Goal: Task Accomplishment & Management: Complete application form

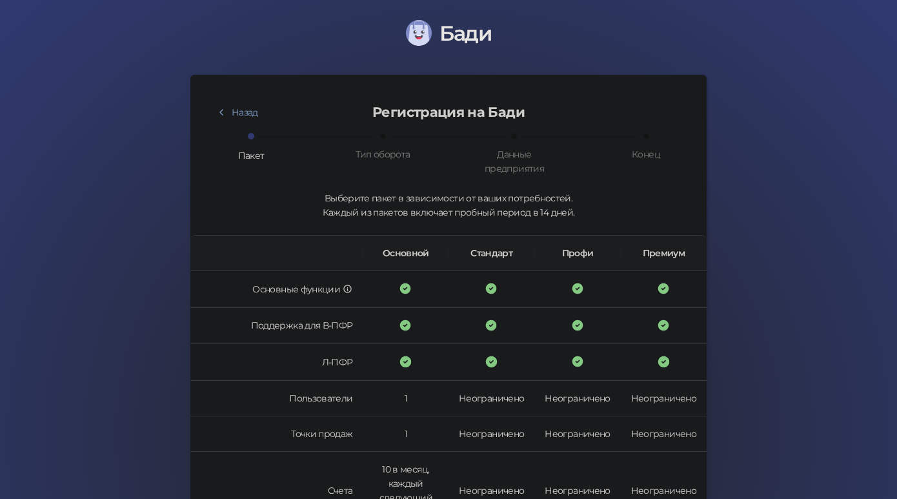
click at [418, 32] on img at bounding box center [419, 33] width 26 height 26
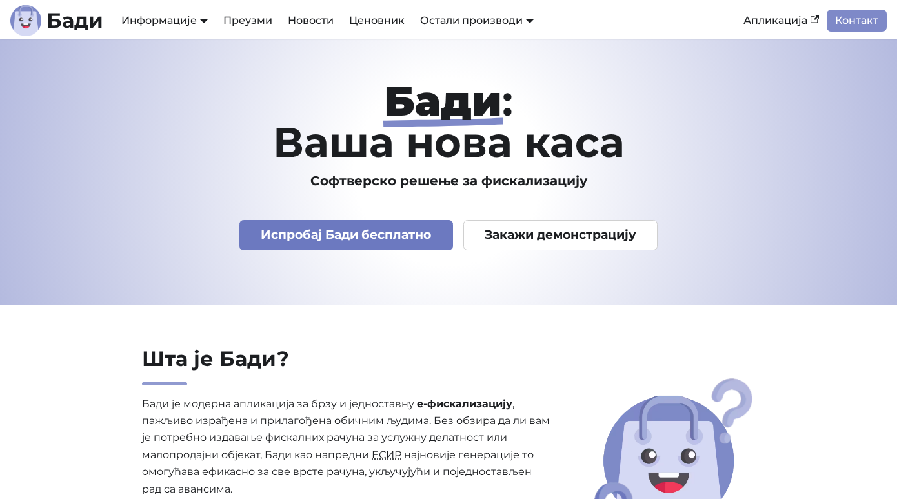
click at [337, 238] on link "Испробај Бади бесплатно" at bounding box center [346, 235] width 214 height 30
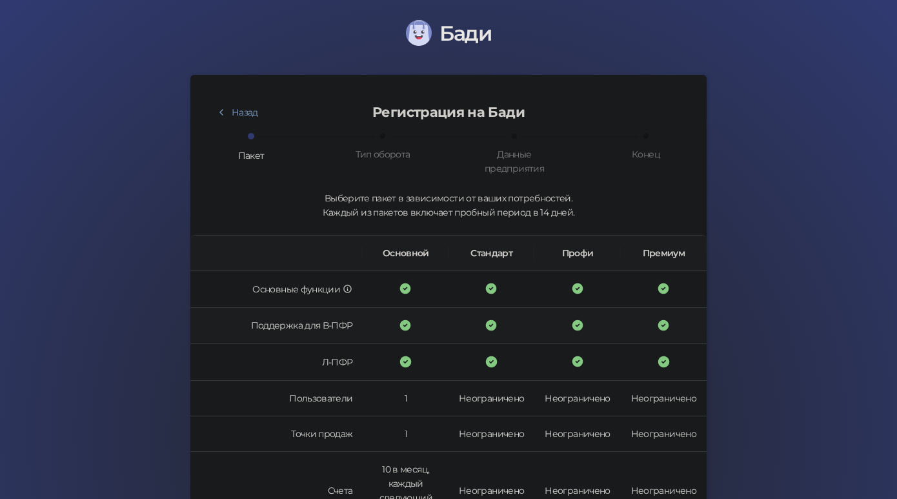
scroll to position [369, 0]
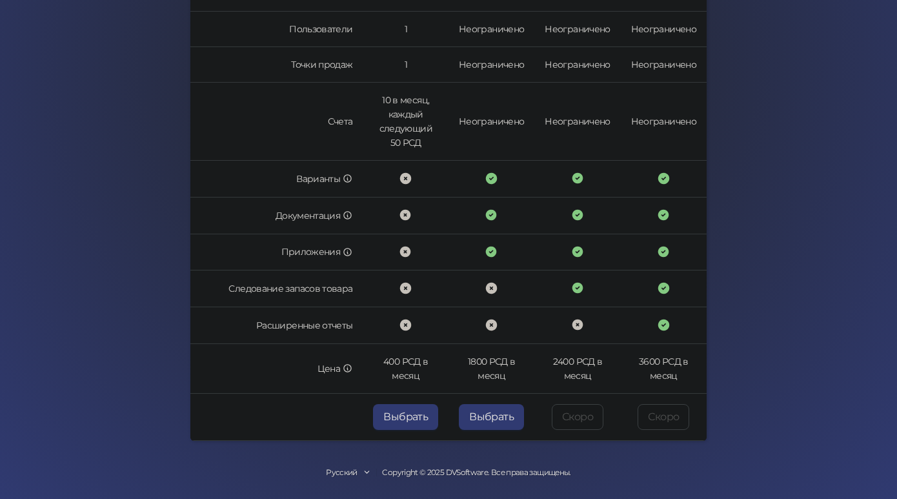
click at [347, 470] on div "Русский" at bounding box center [342, 473] width 32 height 12
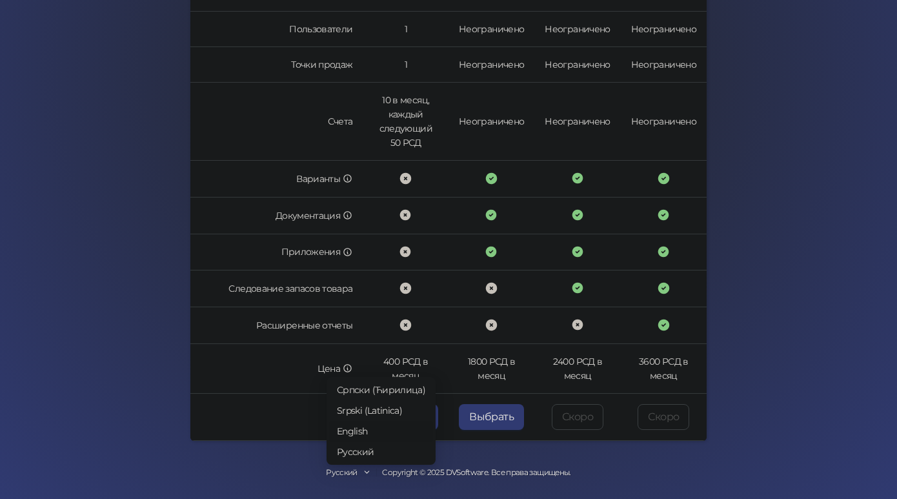
click at [347, 431] on span "English" at bounding box center [381, 431] width 88 height 14
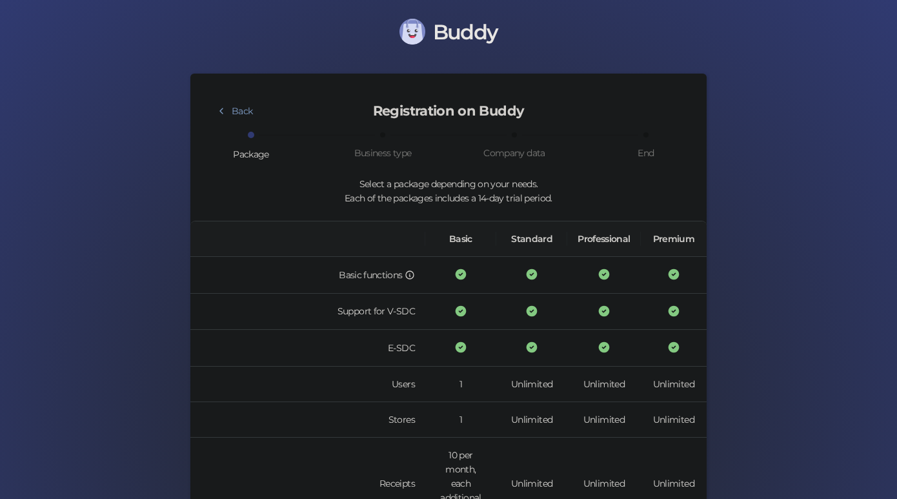
scroll to position [0, 0]
click at [422, 30] on img at bounding box center [412, 33] width 26 height 26
click at [458, 33] on span "Buddy" at bounding box center [465, 33] width 64 height 25
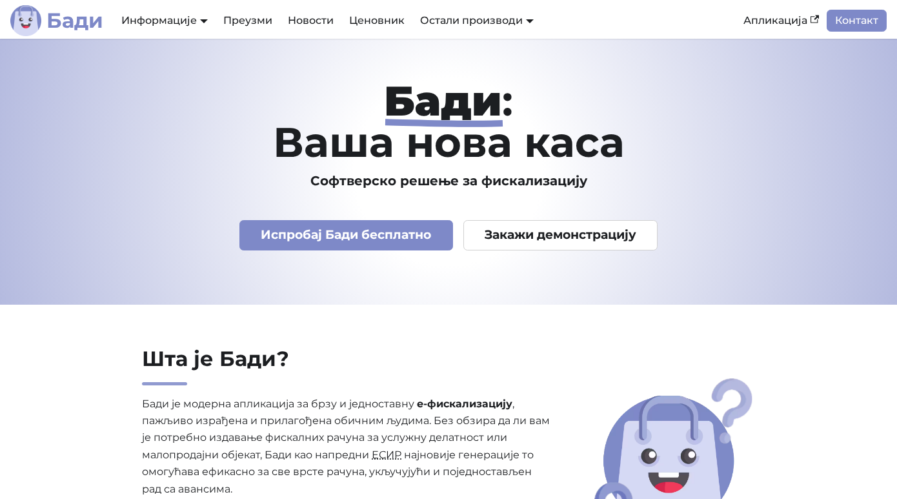
click at [77, 19] on b "Бади" at bounding box center [74, 20] width 57 height 21
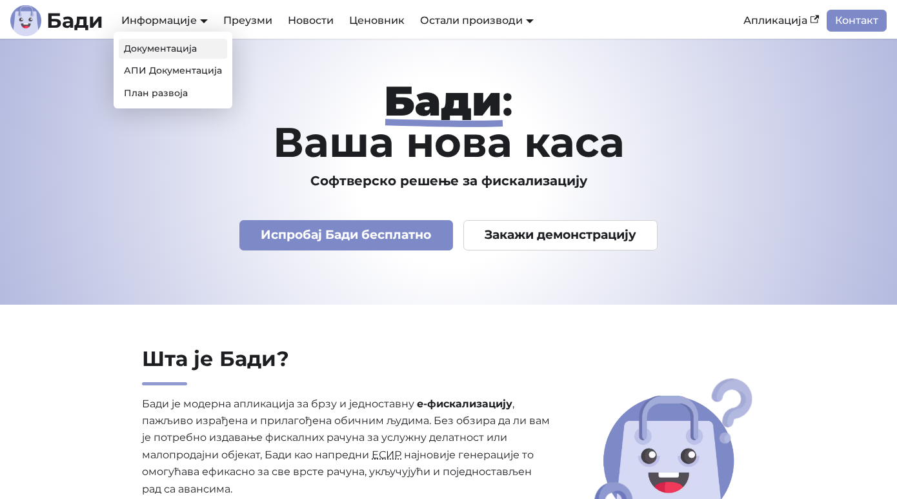
click at [188, 51] on link "Документација" at bounding box center [173, 49] width 108 height 20
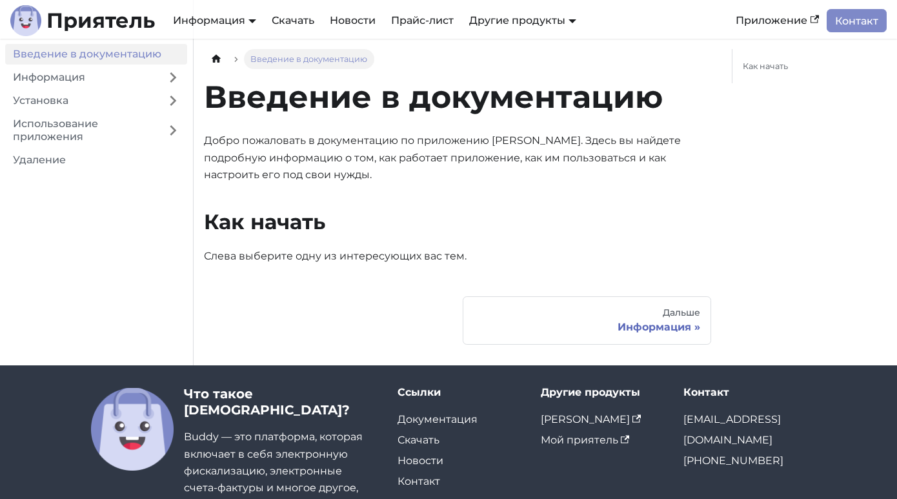
click at [600, 208] on div "Введение в документацию Добро пожаловать в документацию по приложению Buddy. Зд…" at bounding box center [457, 171] width 507 height 188
click at [667, 325] on font "Информация" at bounding box center [655, 327] width 74 height 12
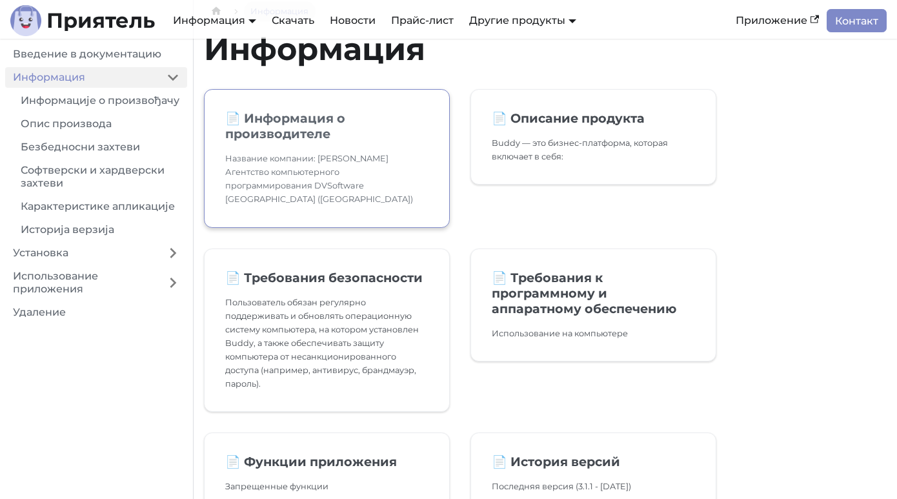
scroll to position [50, 0]
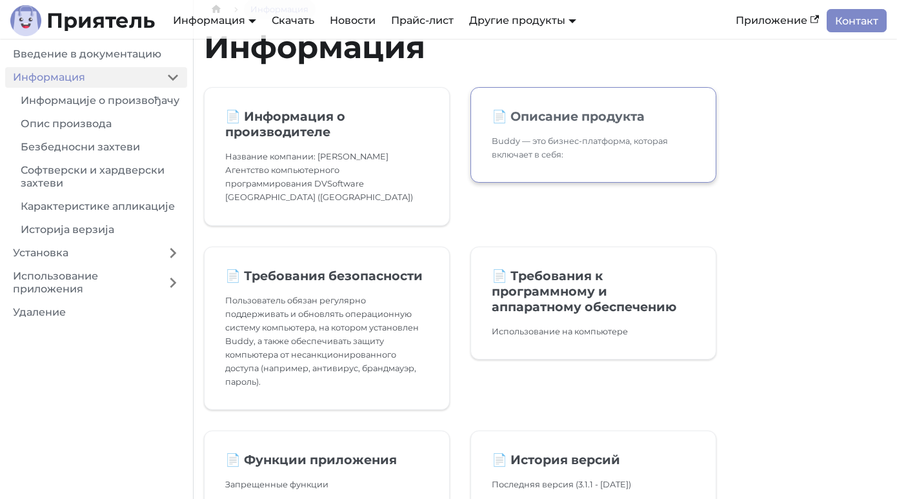
click at [543, 153] on font "Buddy — это бизнес-платформа, которая включает в себя:" at bounding box center [580, 147] width 176 height 23
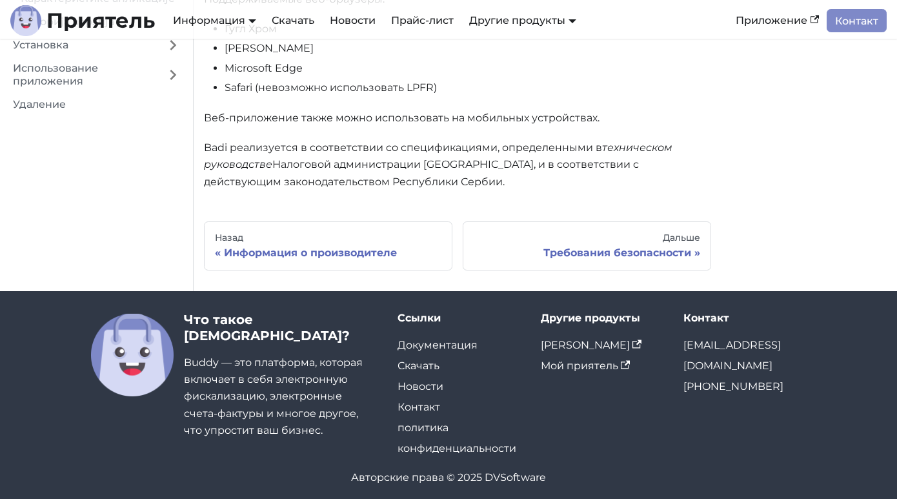
scroll to position [429, 0]
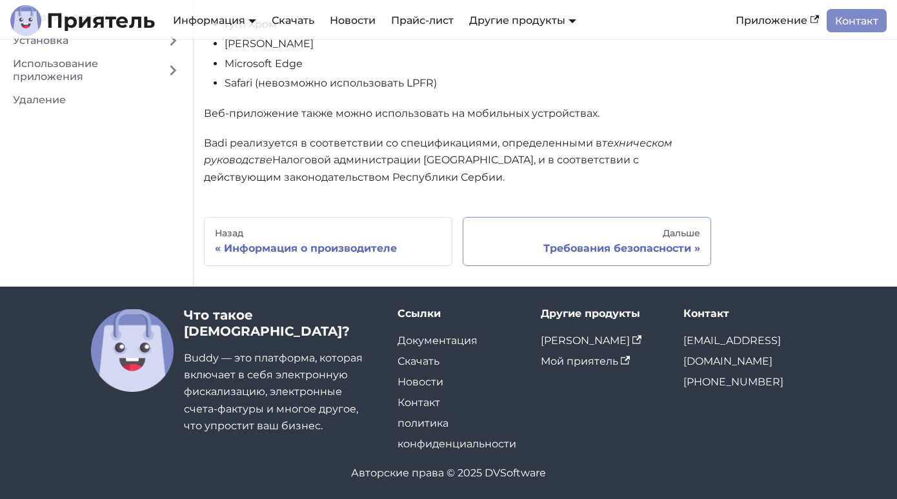
click at [589, 252] on font "Требования безопасности" at bounding box center [617, 248] width 148 height 12
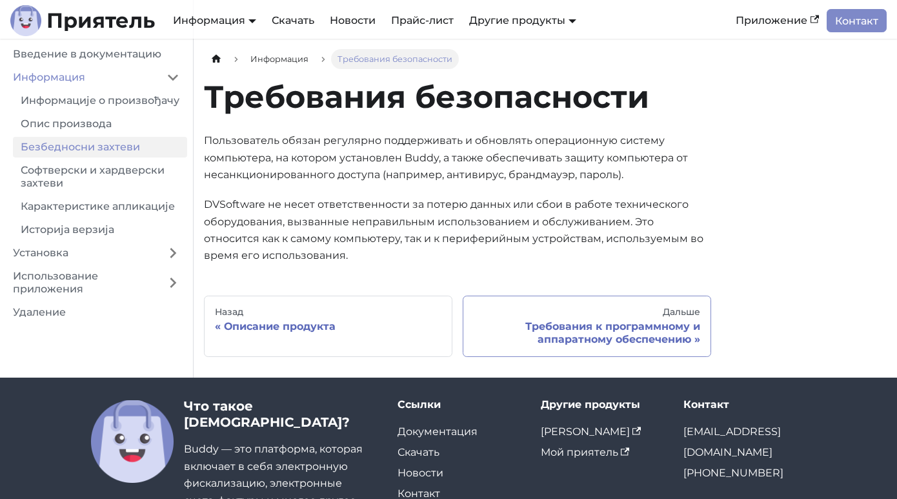
click at [594, 336] on font "Требования к программному и аппаратному обеспечению" at bounding box center [612, 332] width 175 height 25
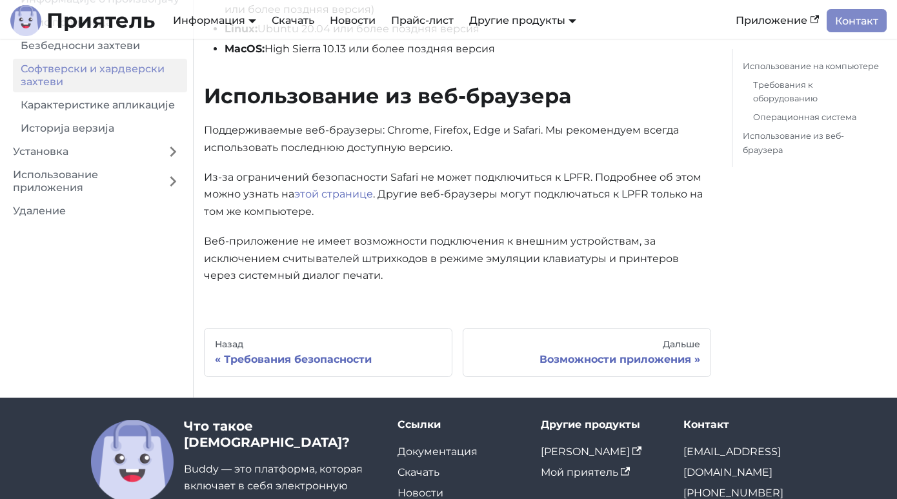
scroll to position [516, 0]
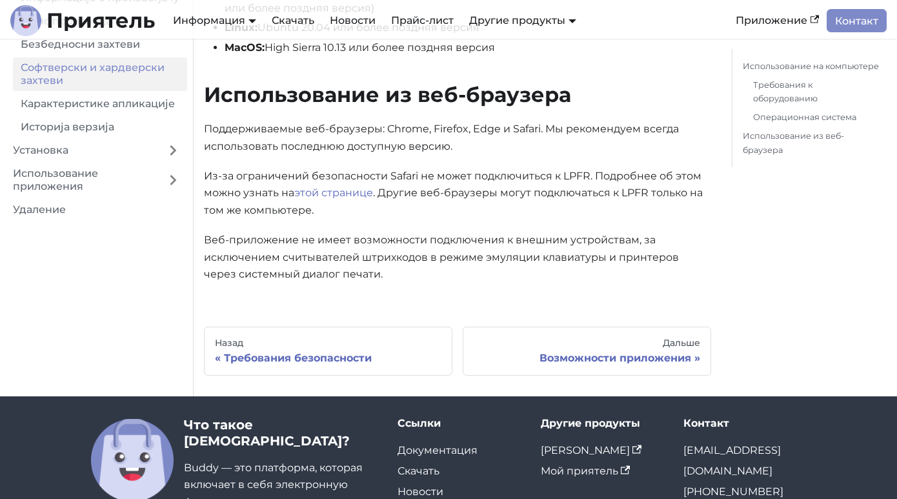
click at [395, 244] on font "Веб-приложение не имеет возможности подключения к внешним устройствам, за исклю…" at bounding box center [441, 257] width 475 height 46
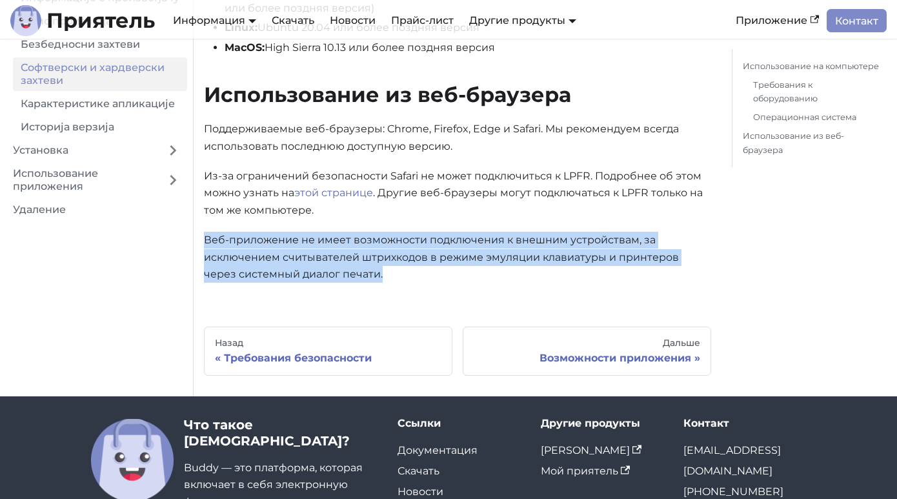
click at [395, 244] on font "Веб-приложение не имеет возможности подключения к внешним устройствам, за исклю…" at bounding box center [441, 257] width 475 height 46
click at [338, 246] on font "Веб-приложение не имеет возможности подключения к внешним устройствам, за исклю…" at bounding box center [441, 257] width 475 height 46
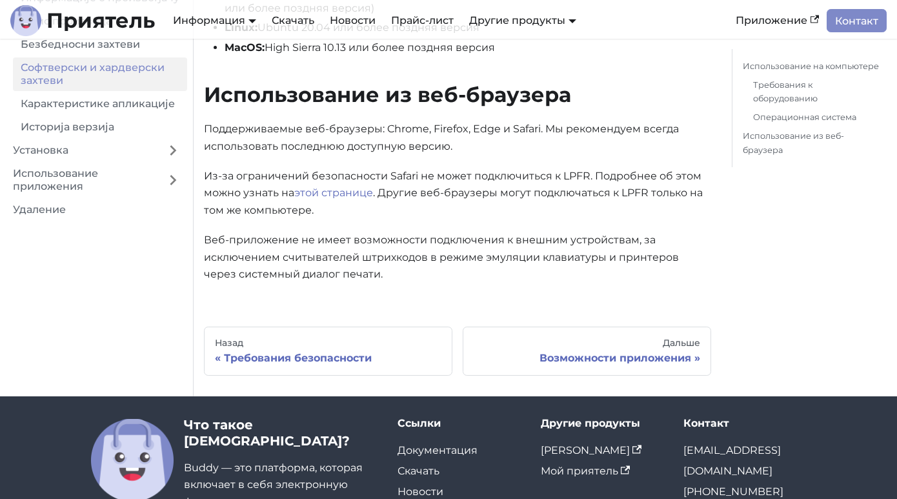
scroll to position [544, 0]
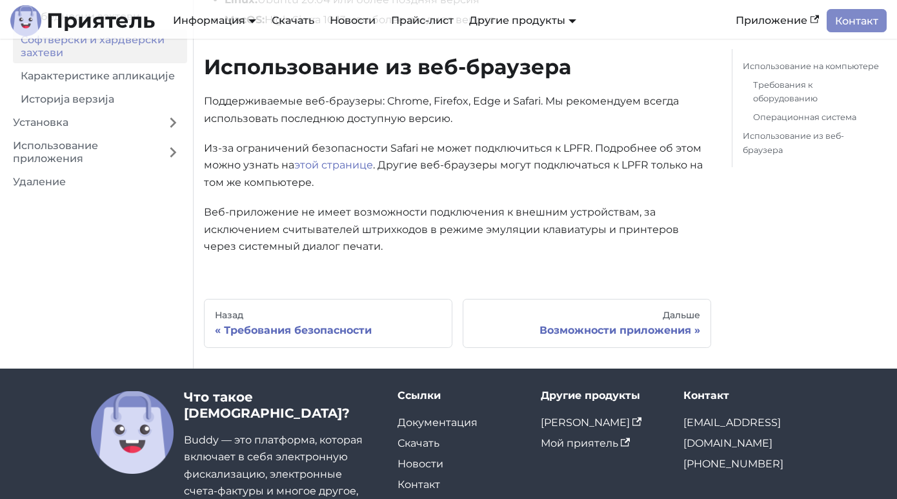
click at [446, 229] on font "Веб-приложение не имеет возможности подключения к внешним устройствам, за исклю…" at bounding box center [441, 229] width 475 height 46
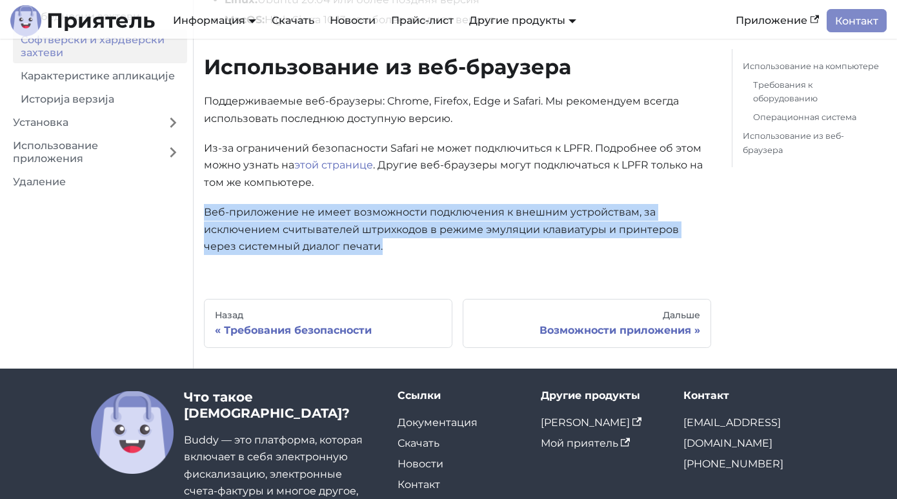
click at [446, 229] on font "Веб-приложение не имеет возможности подключения к внешним устройствам, за исклю…" at bounding box center [441, 229] width 475 height 46
click at [414, 231] on font "Веб-приложение не имеет возможности подключения к внешним устройствам, за исклю…" at bounding box center [441, 229] width 475 height 46
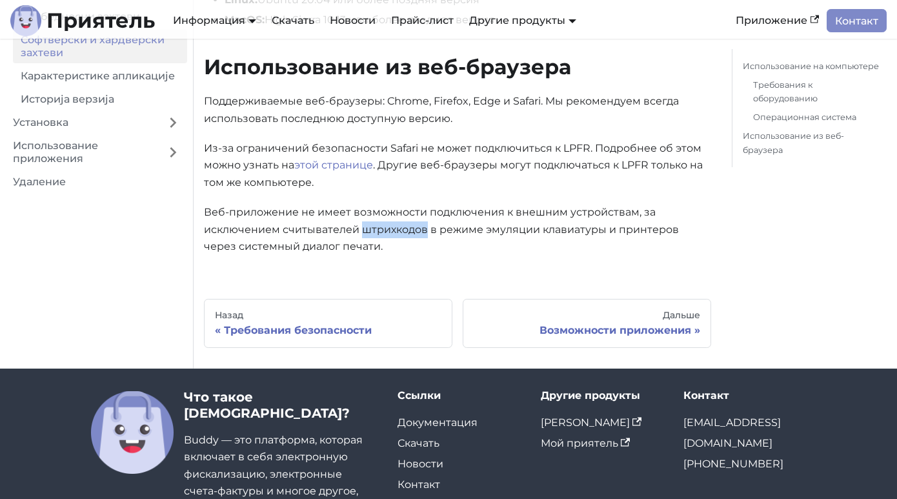
click at [414, 231] on font "Веб-приложение не имеет возможности подключения к внешним устройствам, за исклю…" at bounding box center [441, 229] width 475 height 46
click at [409, 231] on font "Веб-приложение не имеет возможности подключения к внешним устройствам, за исклю…" at bounding box center [441, 229] width 475 height 46
click at [502, 224] on font "Веб-приложение не имеет возможности подключения к внешним устройствам, за исклю…" at bounding box center [441, 229] width 475 height 46
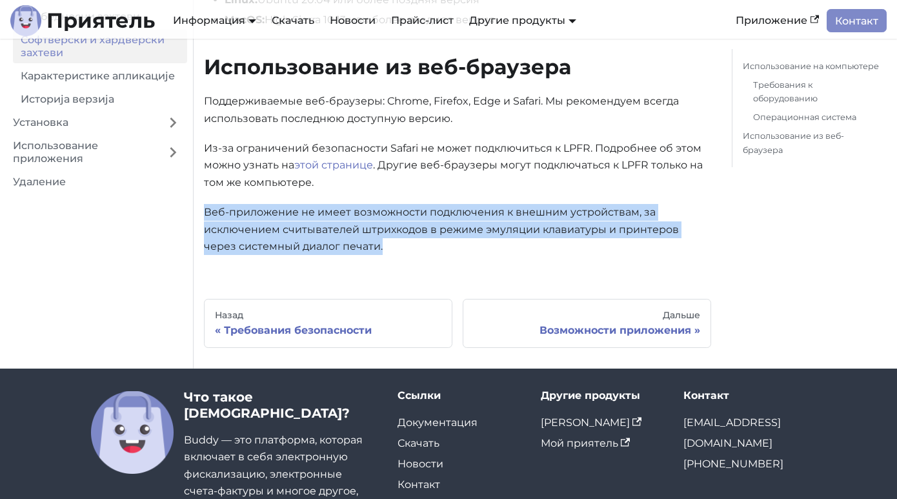
click at [502, 224] on font "Веб-приложение не имеет возможности подключения к внешним устройствам, за исклю…" at bounding box center [441, 229] width 475 height 46
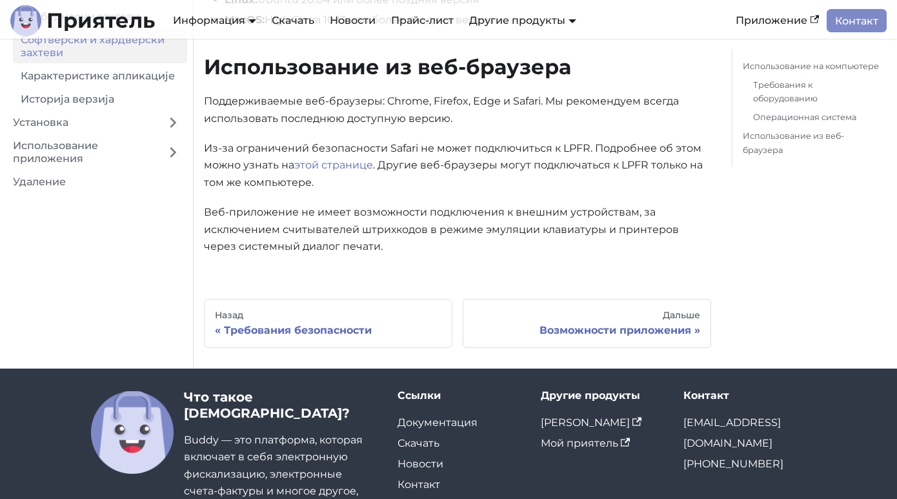
click at [425, 236] on p "Веб-приложение не имеет возможности подключения к внешним устройствам, за исклю…" at bounding box center [457, 229] width 507 height 51
click at [603, 333] on font "Возможности приложения" at bounding box center [616, 330] width 152 height 12
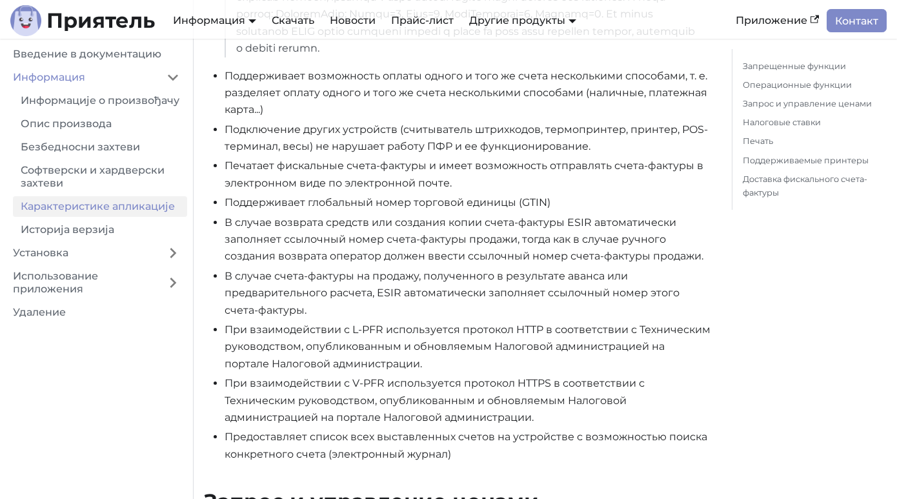
scroll to position [616, 0]
click at [609, 127] on font "Подключение других устройств (считыватель штрихкодов, термопринтер, принтер, PO…" at bounding box center [466, 136] width 483 height 29
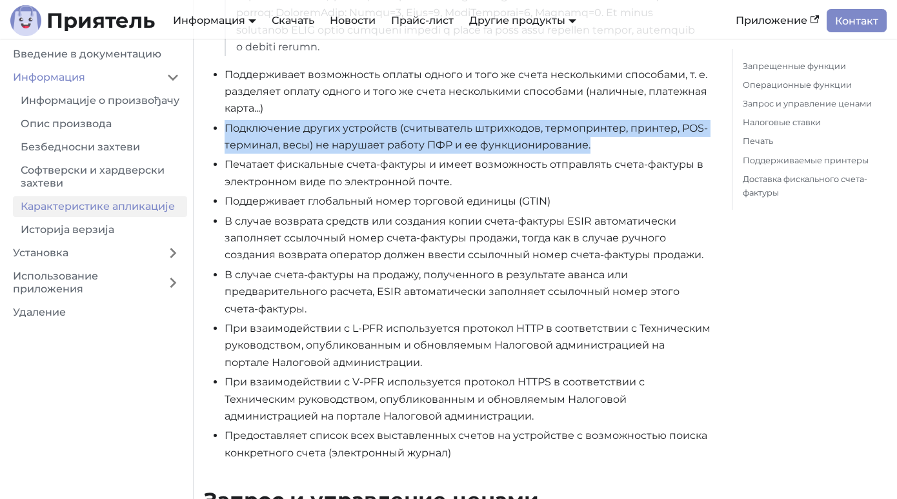
click at [609, 127] on font "Подключение других устройств (считыватель штрихкодов, термопринтер, принтер, PO…" at bounding box center [466, 136] width 483 height 29
click at [397, 144] on font "Подключение других устройств (считыватель штрихкодов, термопринтер, принтер, PO…" at bounding box center [466, 136] width 483 height 29
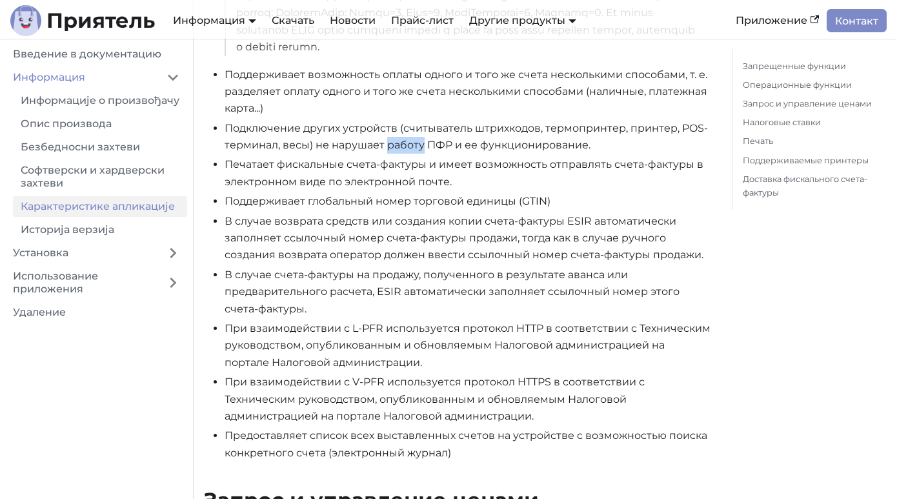
click at [397, 144] on font "Подключение других устройств (считыватель штрихкодов, термопринтер, принтер, PO…" at bounding box center [466, 136] width 483 height 29
click at [481, 141] on font "Подключение других устройств (считыватель штрихкодов, термопринтер, принтер, PO…" at bounding box center [466, 136] width 483 height 29
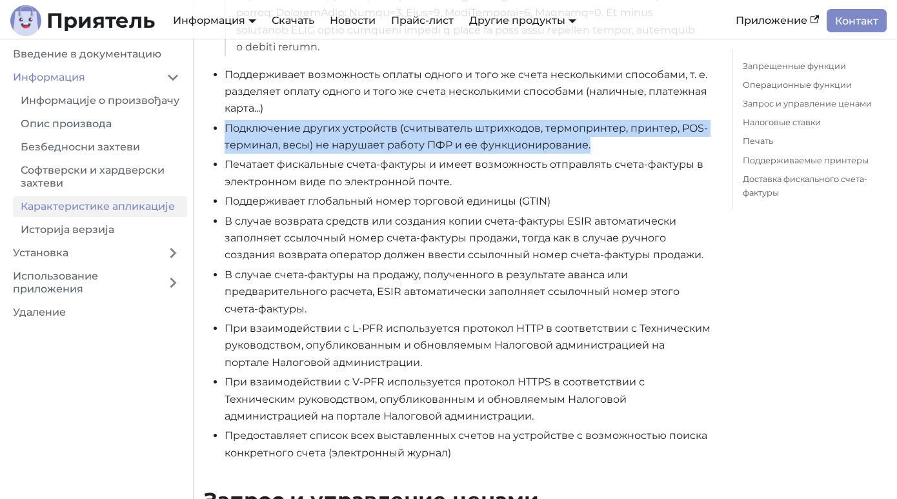
click at [481, 141] on font "Подключение других устройств (считыватель штрихкодов, термопринтер, принтер, PO…" at bounding box center [466, 136] width 483 height 29
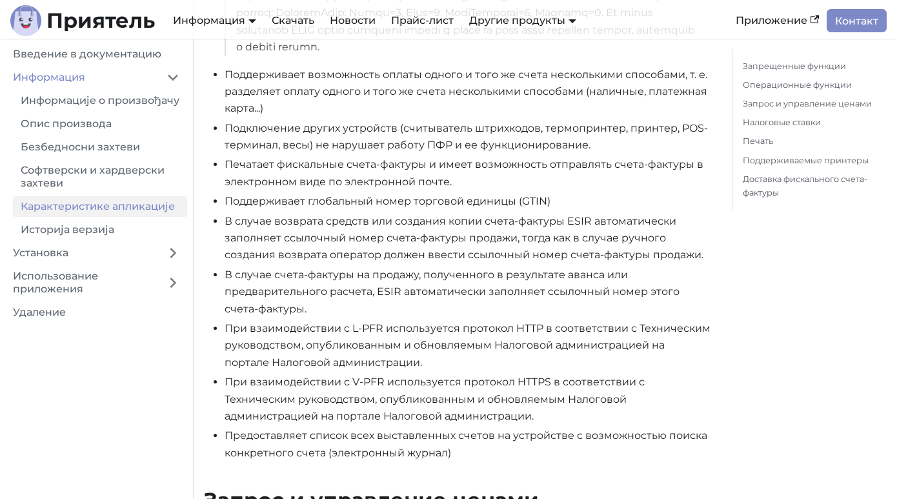
click at [310, 164] on font "Печатает фискальные счета-фактуры и имеет возможность отправлять счета-фактуры …" at bounding box center [464, 172] width 479 height 29
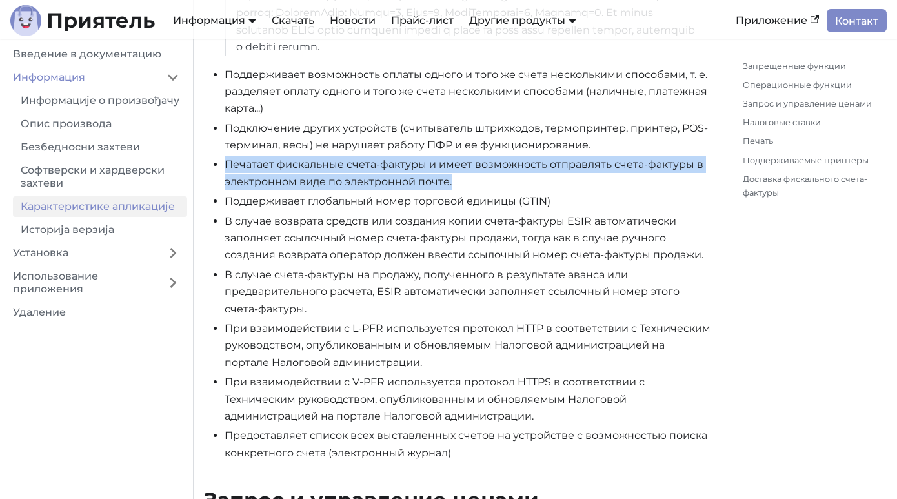
click at [310, 164] on font "Печатает фискальные счета-фактуры и имеет возможность отправлять счета-фактуры …" at bounding box center [464, 172] width 479 height 29
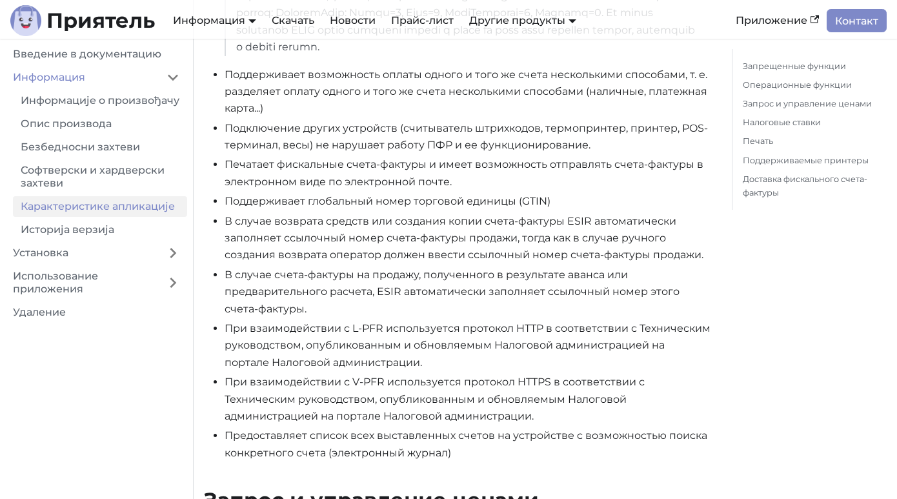
click at [295, 204] on font "Поддерживает глобальный номер торговой единицы (GTIN)" at bounding box center [388, 201] width 326 height 12
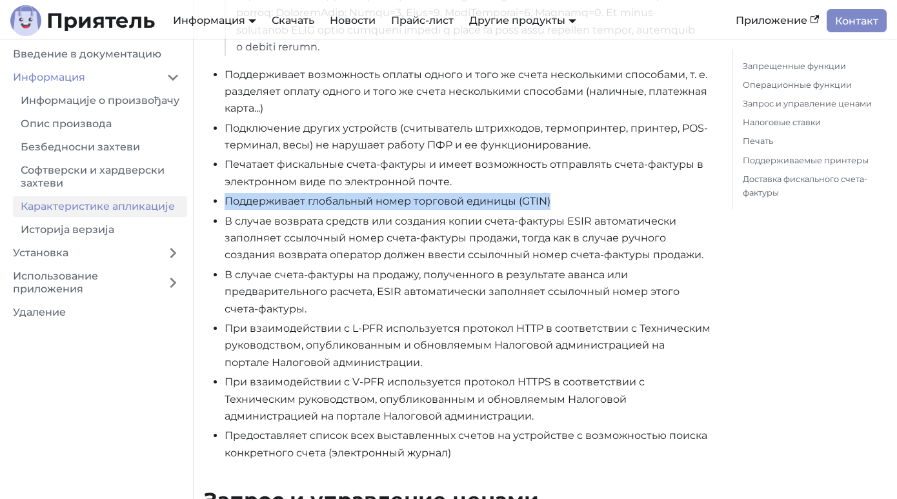
click at [295, 204] on font "Поддерживает глобальный номер торговой единицы (GTIN)" at bounding box center [388, 201] width 326 height 12
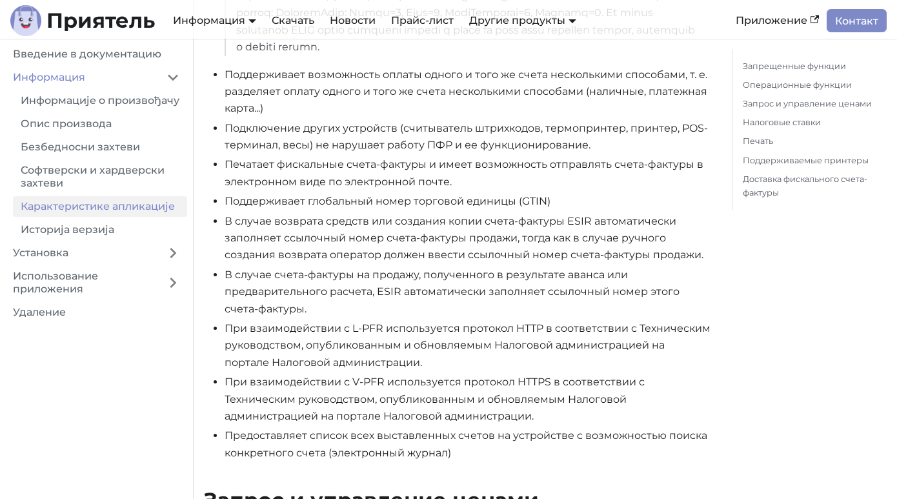
click at [289, 228] on li "В случае возврата средств или создания копии счета-фактуры ESIR автоматически з…" at bounding box center [468, 238] width 487 height 51
click at [294, 223] on font "В случае возврата средств или создания копии счета-фактуры ESIR автоматически з…" at bounding box center [464, 238] width 479 height 46
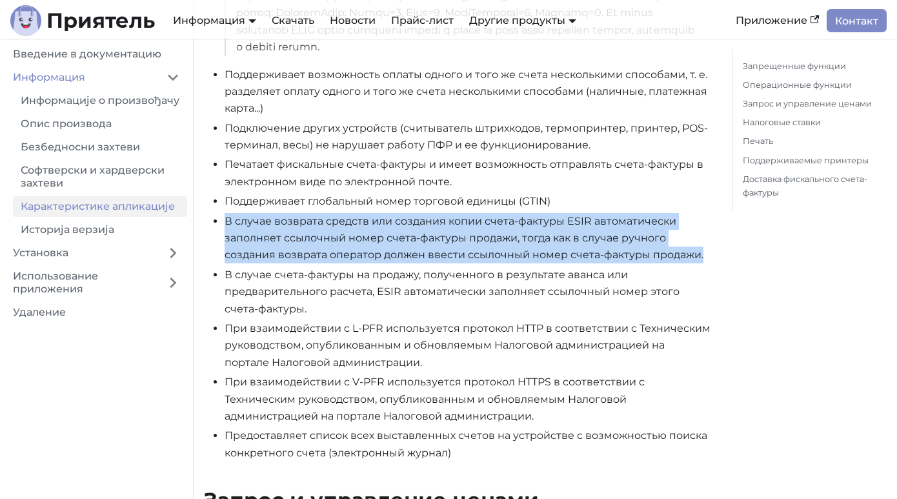
click at [294, 223] on font "В случае возврата средств или создания копии счета-фактуры ESIR автоматически з…" at bounding box center [464, 238] width 479 height 46
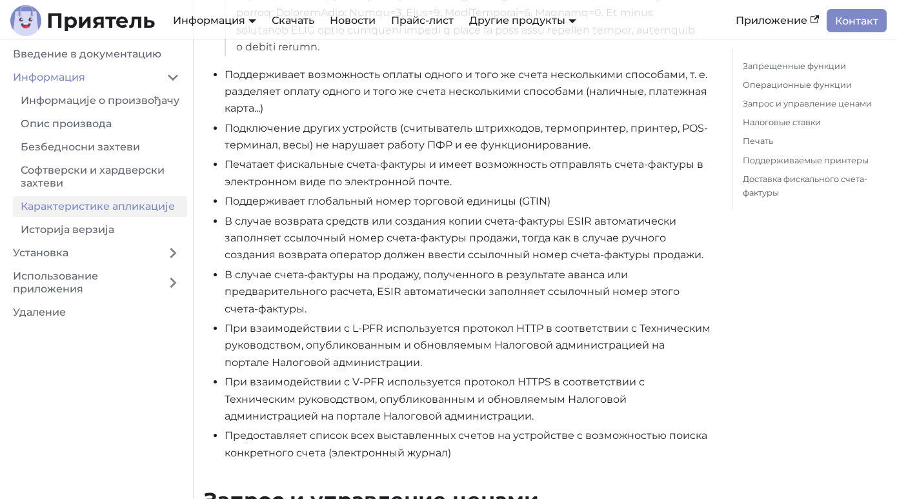
click at [332, 298] on font "В случае счета-фактуры на продажу, полученного в результате аванса или предвари…" at bounding box center [452, 291] width 455 height 46
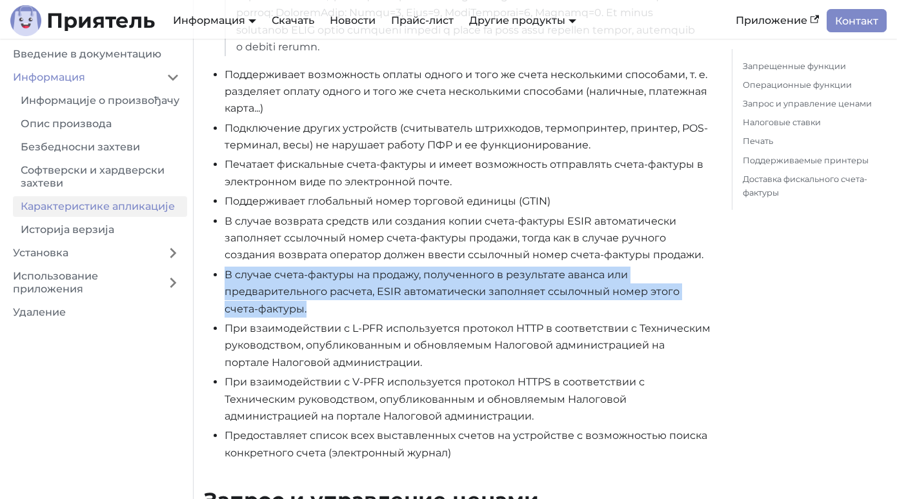
click at [332, 298] on font "В случае счета-фактуры на продажу, полученного в результате аванса или предвари…" at bounding box center [452, 291] width 455 height 46
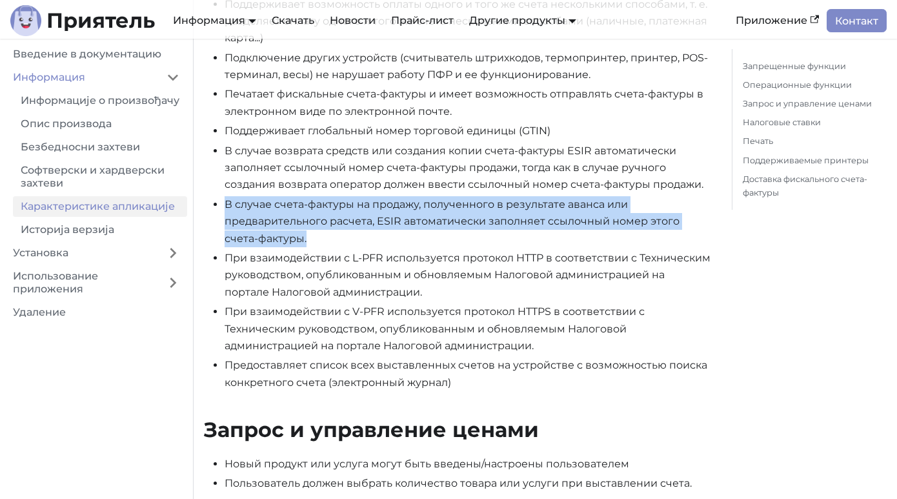
scroll to position [691, 0]
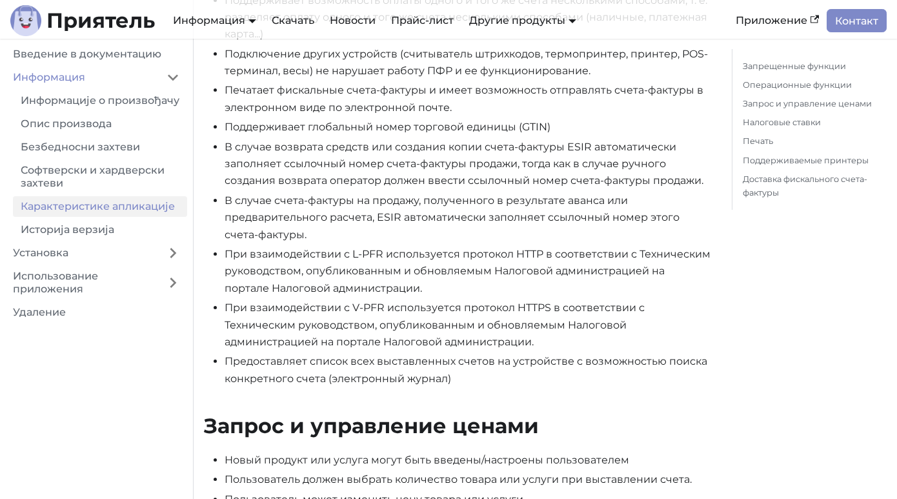
click at [344, 269] on font "При взаимодействии с L-PFR используется протокол HTTP в соответствии с Техничес…" at bounding box center [468, 271] width 486 height 46
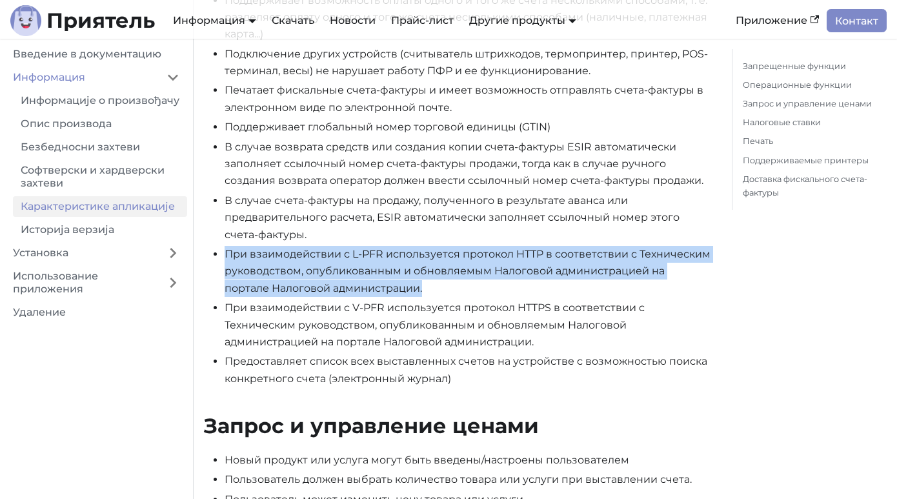
click at [344, 269] on font "При взаимодействии с L-PFR используется протокол HTTP в соответствии с Техничес…" at bounding box center [468, 271] width 486 height 46
click at [376, 267] on font "При взаимодействии с L-PFR используется протокол HTTP в соответствии с Техничес…" at bounding box center [468, 271] width 486 height 46
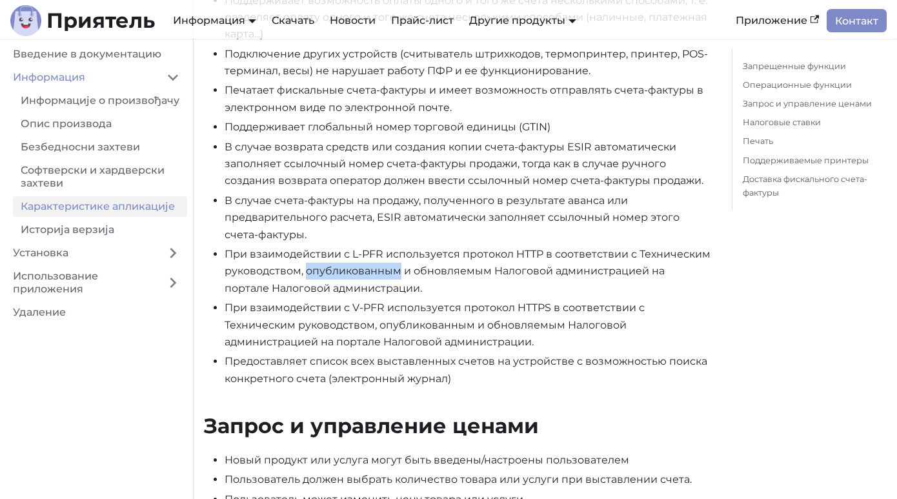
click at [376, 267] on font "При взаимодействии с L-PFR используется протокол HTTP в соответствии с Техничес…" at bounding box center [468, 271] width 486 height 46
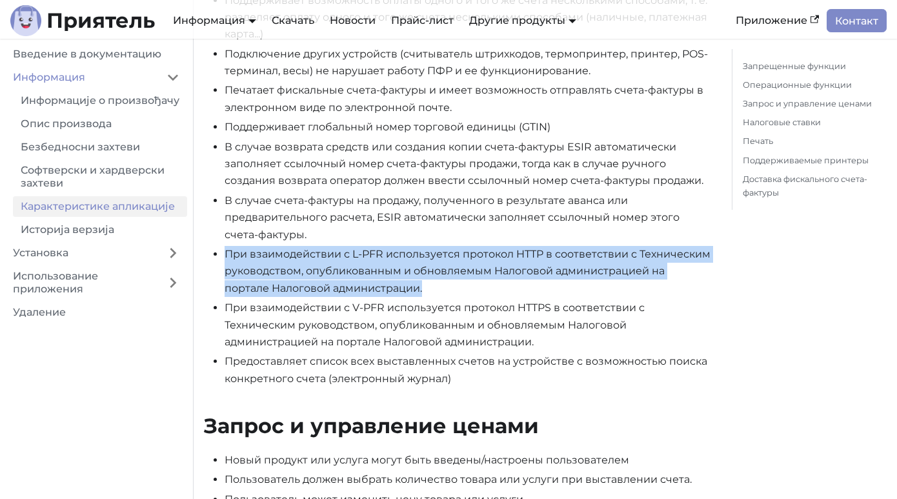
click at [376, 267] on font "При взаимодействии с L-PFR используется протокол HTTP в соответствии с Техничес…" at bounding box center [468, 271] width 486 height 46
click at [314, 277] on font "При взаимодействии с L-PFR используется протокол HTTP в соответствии с Техничес…" at bounding box center [468, 271] width 486 height 46
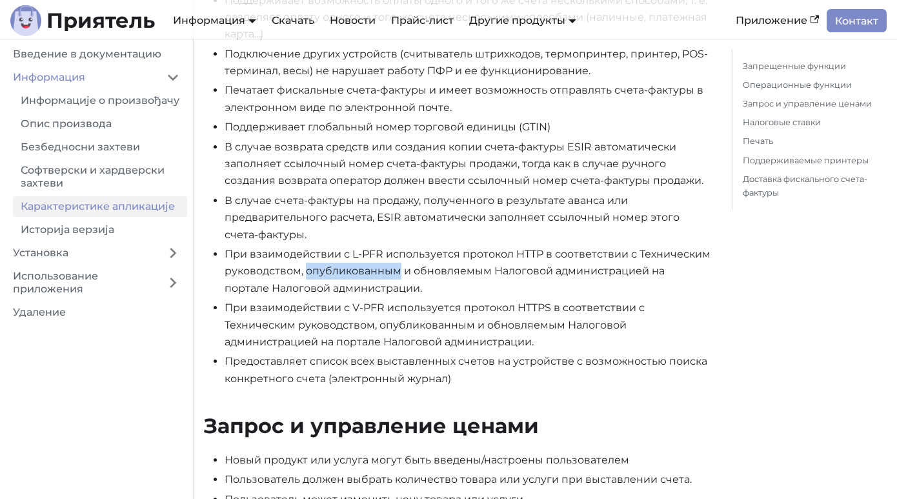
click at [314, 277] on font "При взаимодействии с L-PFR используется протокол HTTP в соответствии с Техничес…" at bounding box center [468, 271] width 486 height 46
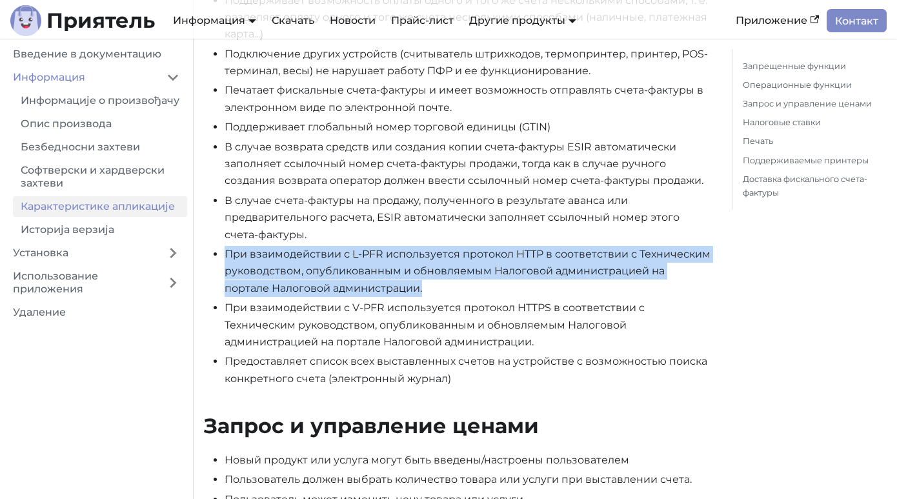
click at [314, 277] on font "При взаимодействии с L-PFR используется протокол HTTP в соответствии с Техничес…" at bounding box center [468, 271] width 486 height 46
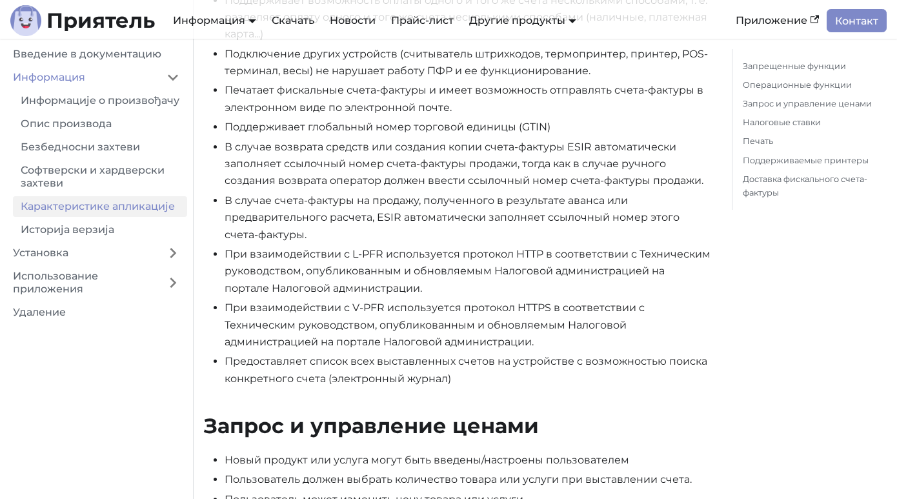
click at [294, 321] on font "При взаимодействии с V-PFR используется протокол HTTPS в соответствии с Техниче…" at bounding box center [435, 324] width 420 height 46
click at [294, 310] on font "При взаимодействии с V-PFR используется протокол HTTPS в соответствии с Техниче…" at bounding box center [435, 324] width 420 height 46
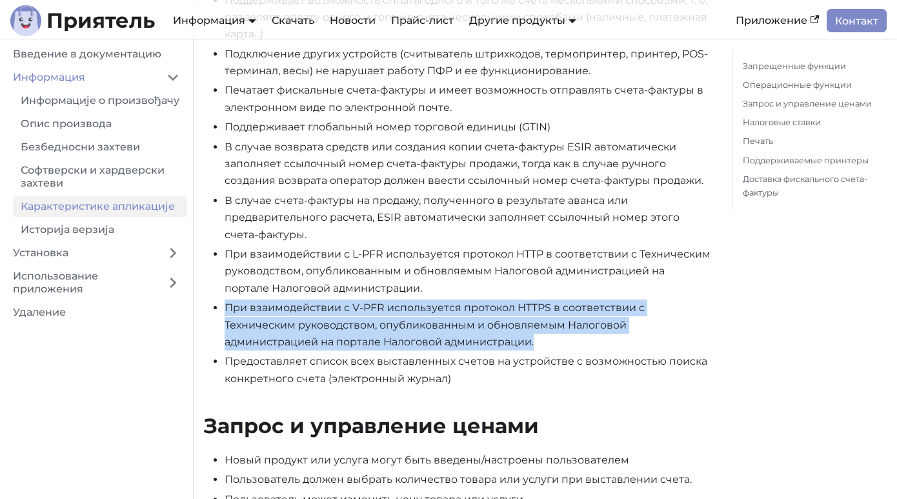
click at [294, 310] on font "При взаимодействии с V-PFR используется протокол HTTPS в соответствии с Техниче…" at bounding box center [435, 324] width 420 height 46
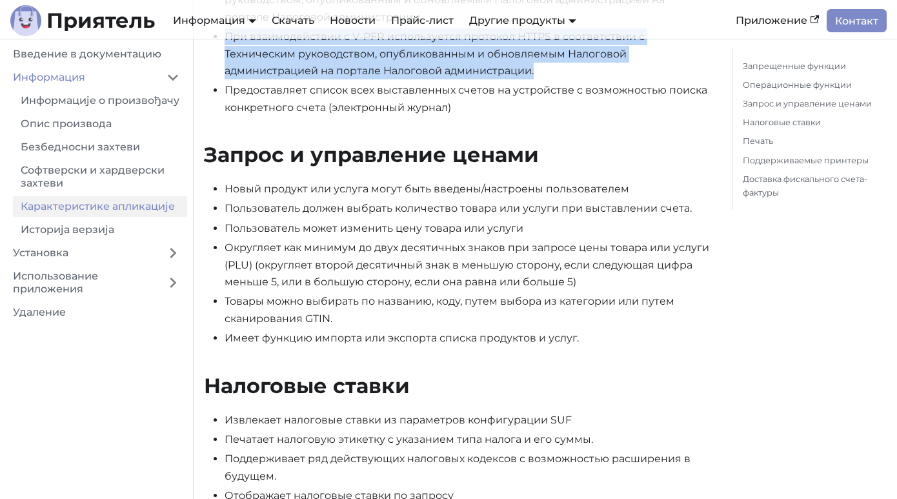
scroll to position [979, 0]
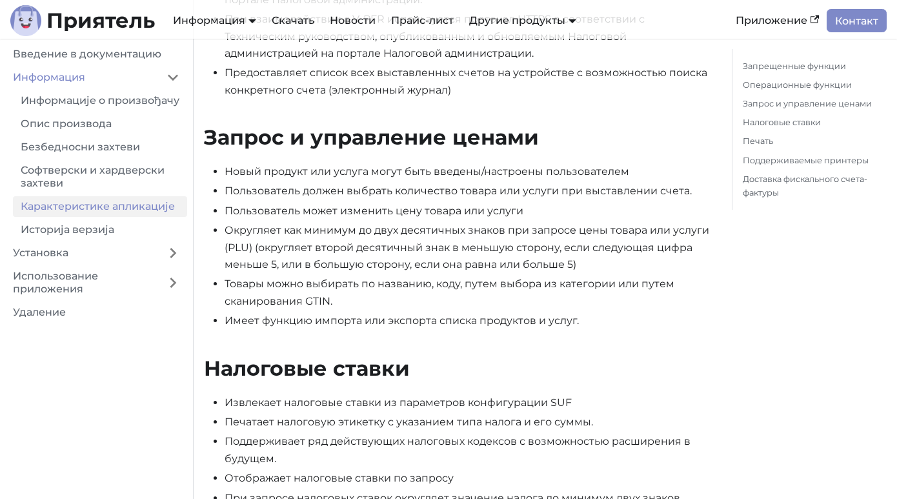
click at [432, 191] on font "Пользователь должен выбрать количество товара или услуги при выставлении счета." at bounding box center [458, 191] width 467 height 12
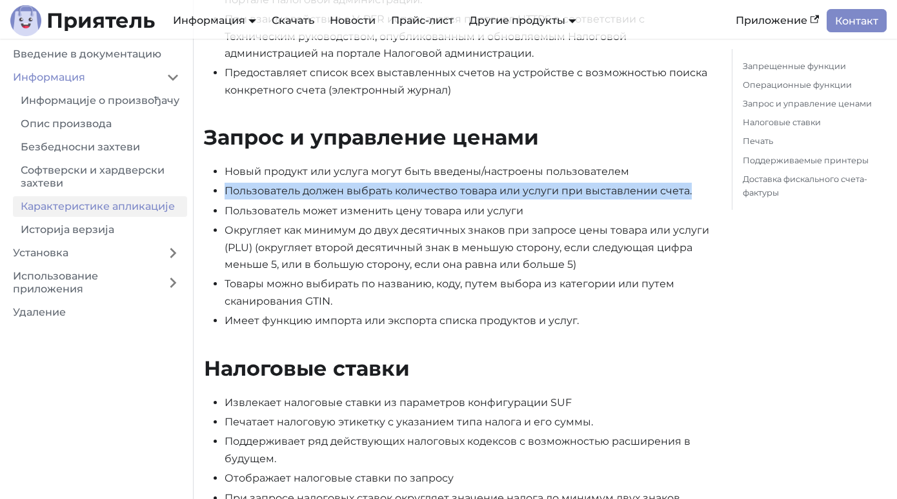
click at [432, 191] on font "Пользователь должен выбрать количество товара или услуги при выставлении счета." at bounding box center [458, 191] width 467 height 12
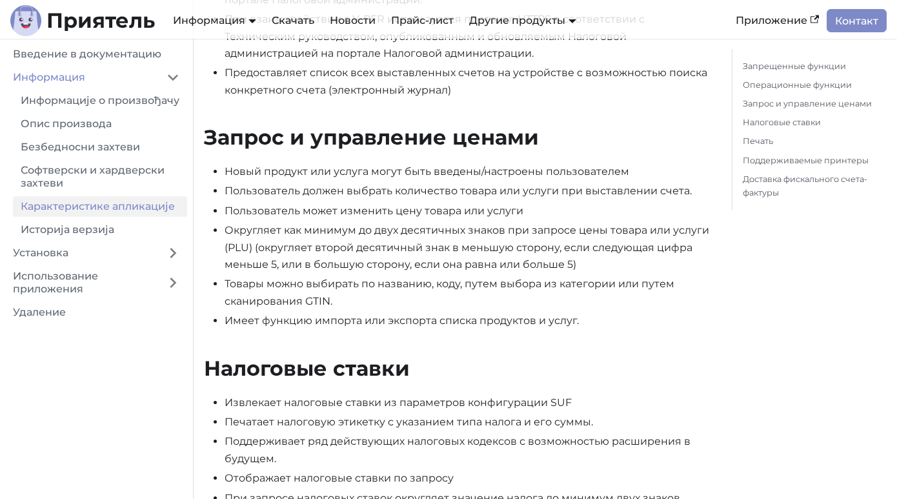
click at [358, 212] on font "Пользователь может изменить цену товара или услуги" at bounding box center [374, 211] width 299 height 12
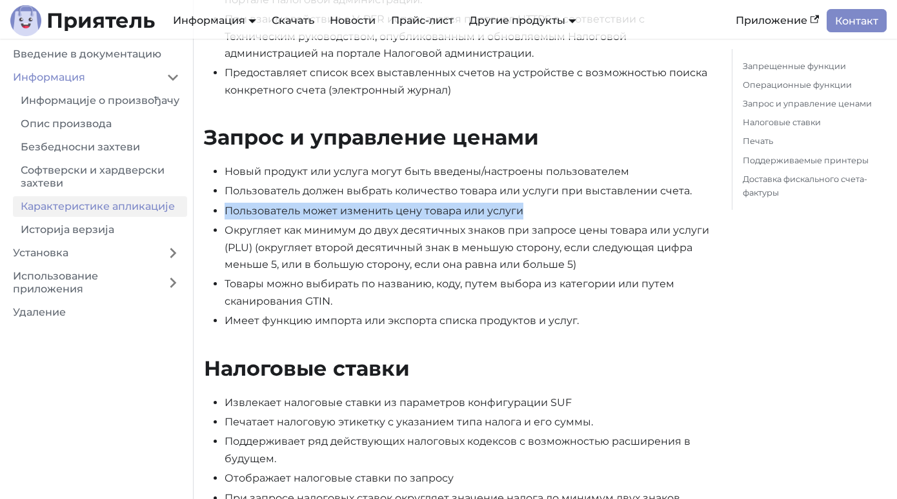
click at [358, 212] on font "Пользователь может изменить цену товара или услуги" at bounding box center [374, 211] width 299 height 12
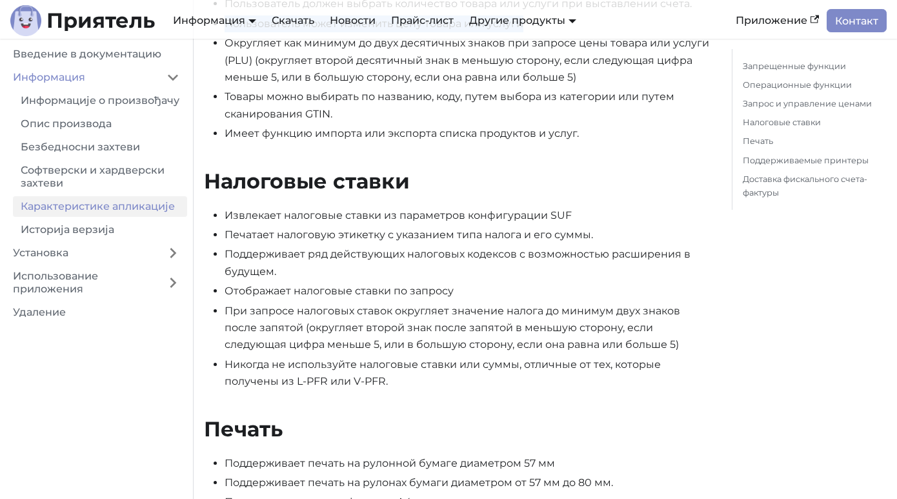
scroll to position [1185, 0]
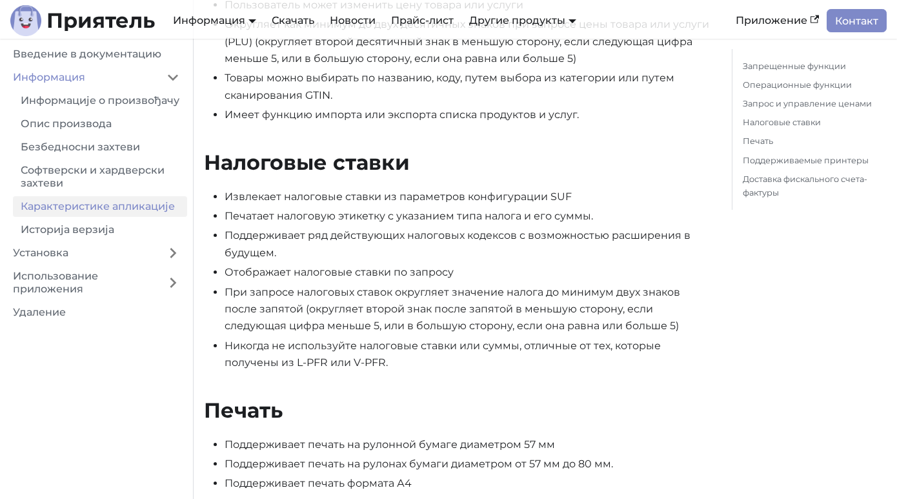
click at [361, 217] on font "Печатает налоговую этикетку с указанием типа налога и его суммы." at bounding box center [409, 216] width 368 height 12
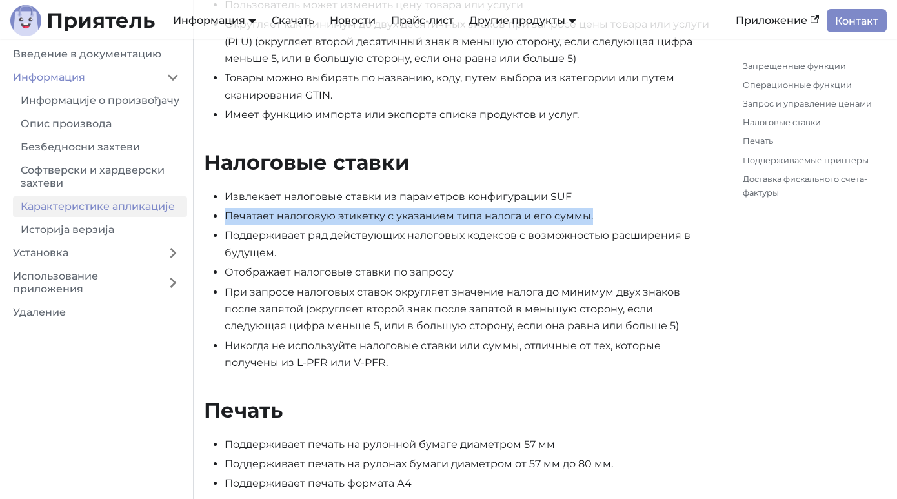
click at [361, 217] on font "Печатает налоговую этикетку с указанием типа налога и его суммы." at bounding box center [409, 216] width 368 height 12
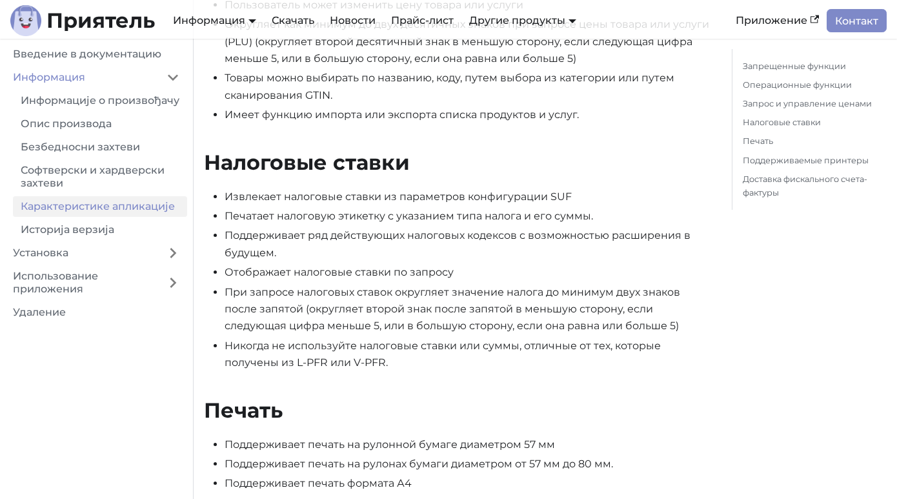
click at [314, 243] on li "Поддерживает ряд действующих налоговых кодексов с возможностью расширения в буд…" at bounding box center [468, 244] width 487 height 34
click at [325, 241] on font "Поддерживает ряд действующих налоговых кодексов с возможностью расширения в буд…" at bounding box center [458, 243] width 466 height 29
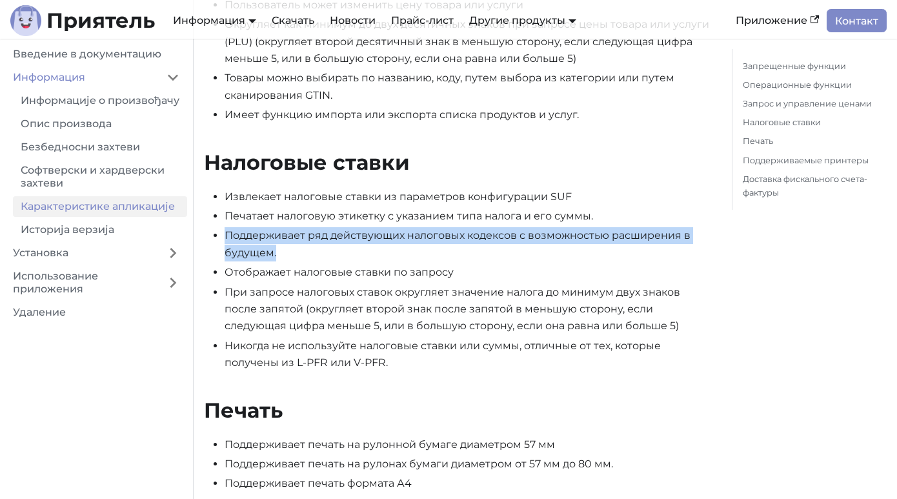
click at [325, 241] on font "Поддерживает ряд действующих налоговых кодексов с возможностью расширения в буд…" at bounding box center [458, 243] width 466 height 29
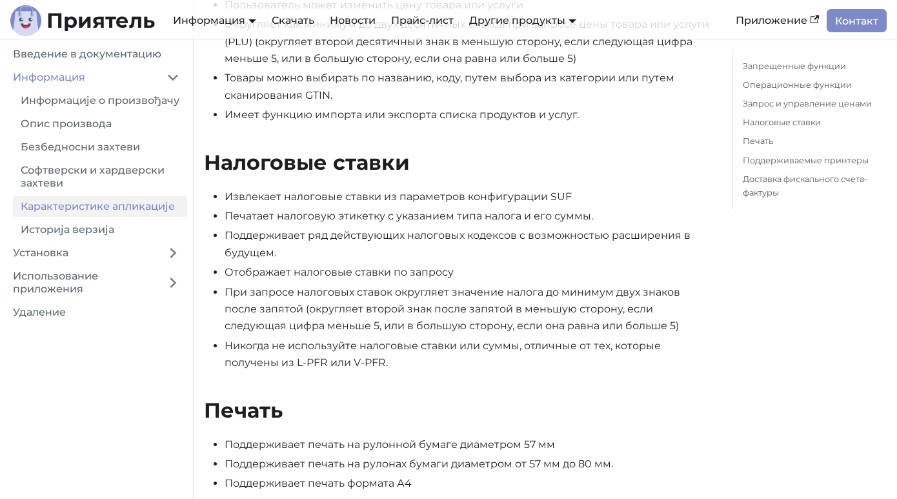
click at [268, 277] on font "Отображает налоговые ставки по запросу" at bounding box center [339, 272] width 229 height 12
click at [267, 298] on font "При запросе налоговых ставок округляет значение налога до минимум двух знаков п…" at bounding box center [453, 309] width 456 height 46
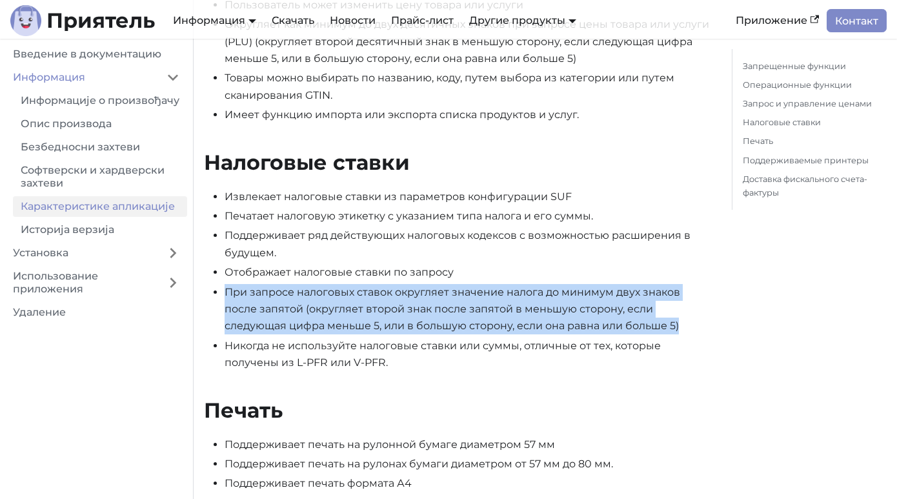
click at [267, 298] on font "При запросе налоговых ставок округляет значение налога до минимум двух знаков п…" at bounding box center [453, 309] width 456 height 46
click at [266, 334] on li "При запросе налоговых ставок округляет значение налога до минимум двух знаков п…" at bounding box center [468, 309] width 487 height 51
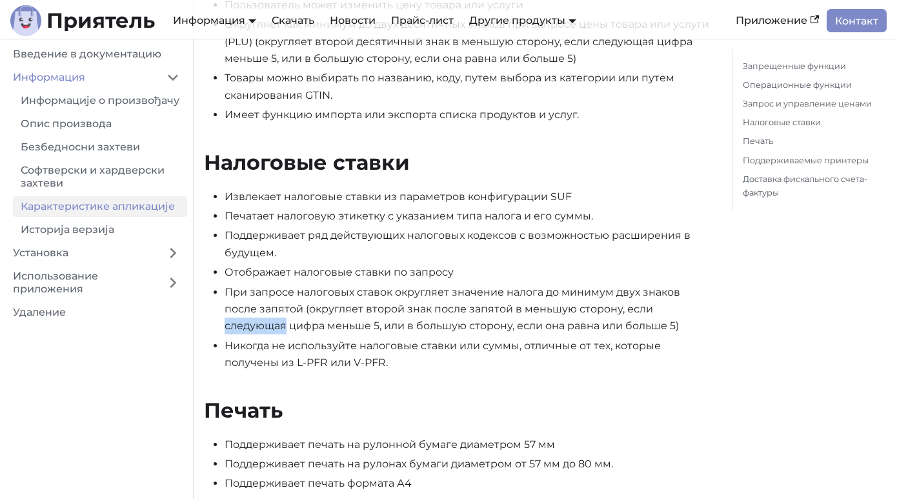
click at [266, 334] on li "При запросе налоговых ставок округляет значение налога до минимум двух знаков п…" at bounding box center [468, 309] width 487 height 51
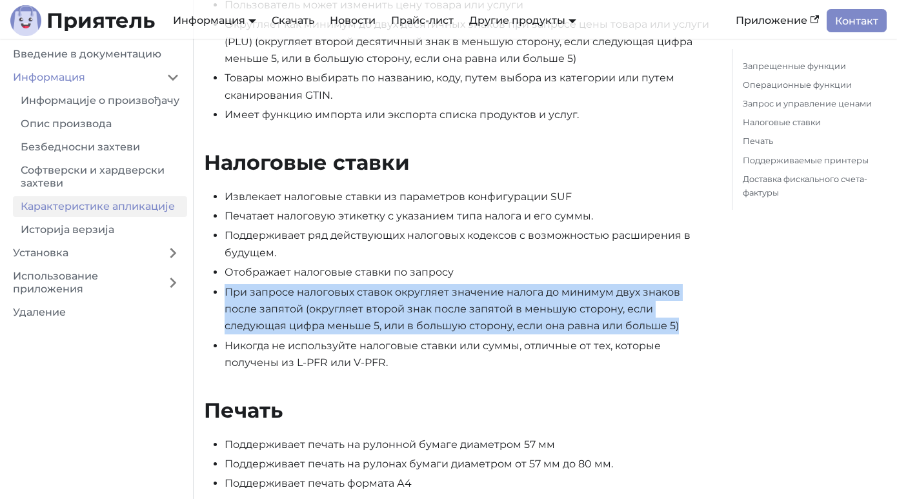
click at [266, 334] on li "При запросе налоговых ставок округляет значение налога до минимум двух знаков п…" at bounding box center [468, 309] width 487 height 51
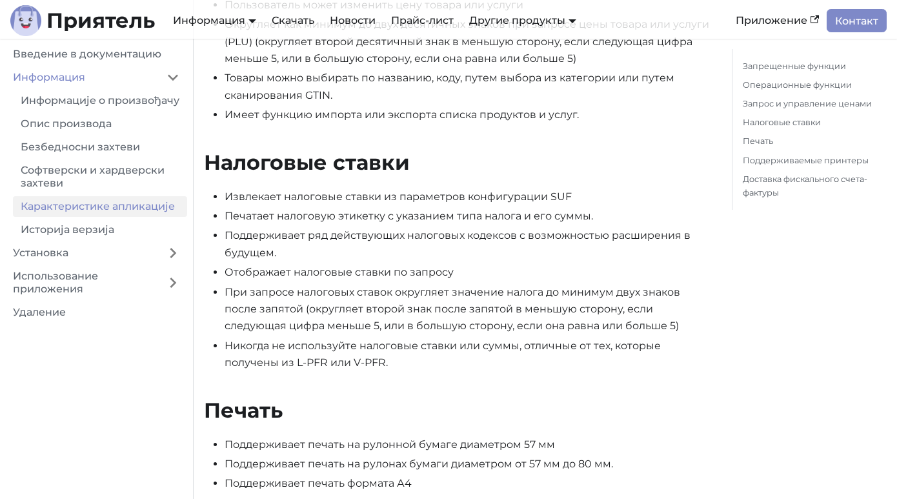
click at [266, 347] on font "Никогда не используйте налоговые ставки или суммы, отличные от тех, которые пол…" at bounding box center [443, 353] width 436 height 29
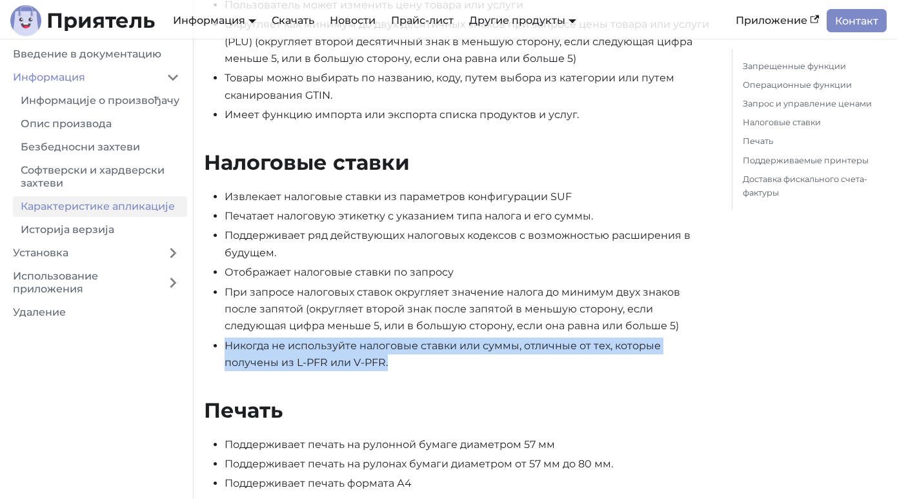
click at [266, 347] on font "Никогда не используйте налоговые ставки или суммы, отличные от тех, которые пол…" at bounding box center [443, 353] width 436 height 29
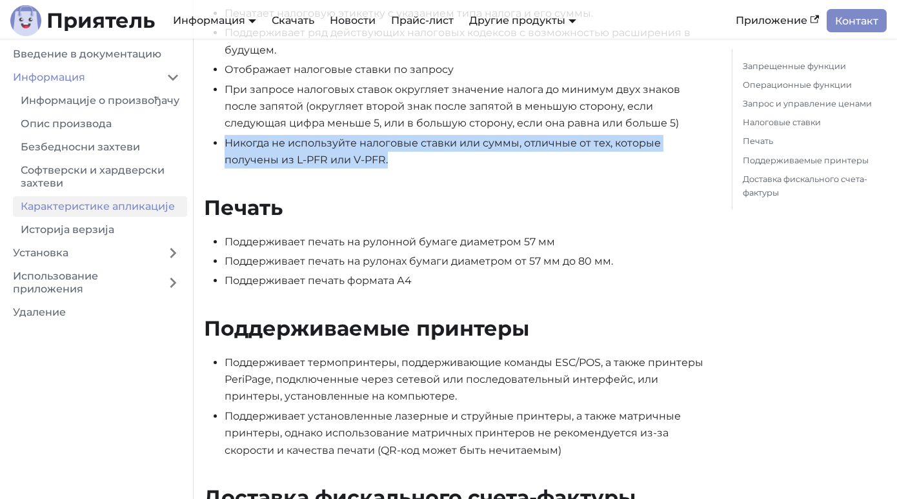
scroll to position [1389, 0]
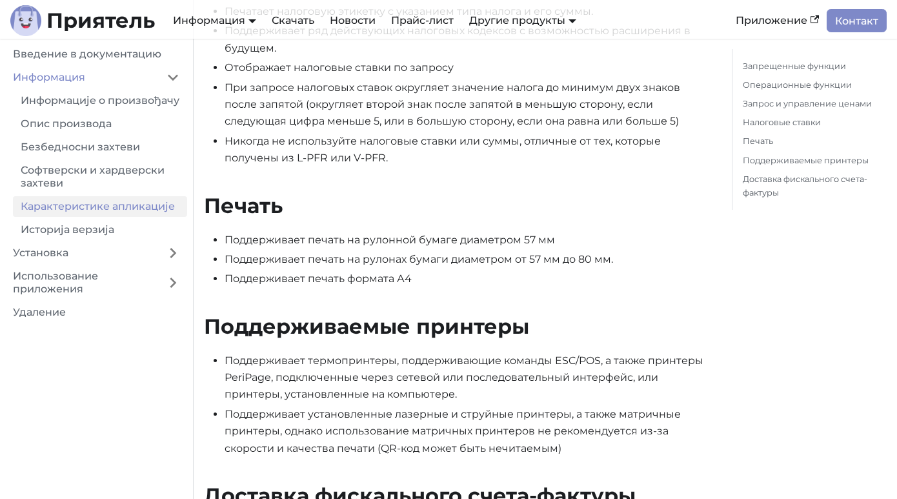
click at [334, 242] on font "Поддерживает печать на рулонной бумаге диаметром 57 мм" at bounding box center [390, 240] width 330 height 12
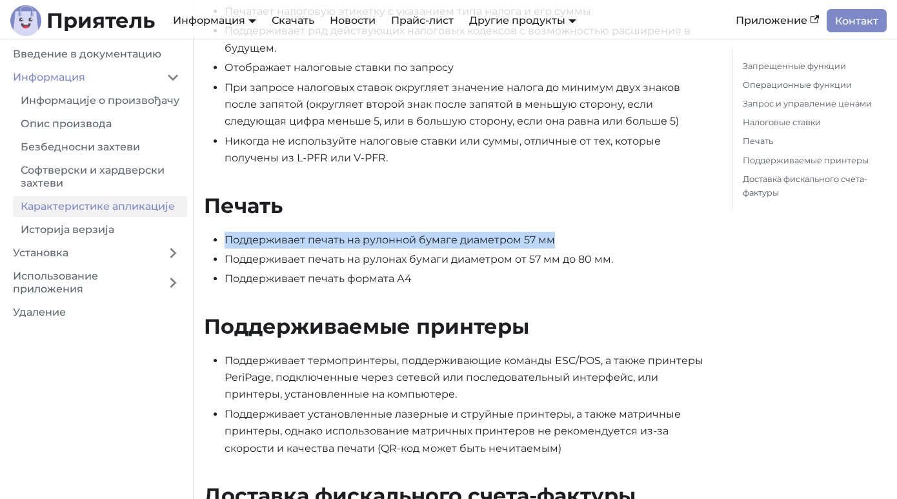
click at [334, 242] on font "Поддерживает печать на рулонной бумаге диаметром 57 мм" at bounding box center [390, 240] width 330 height 12
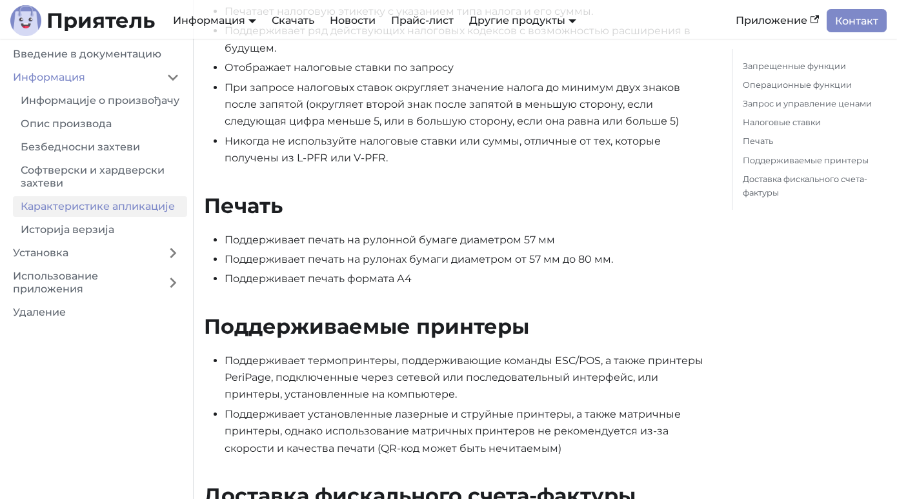
click at [316, 256] on font "Поддерживает печать на рулонах бумаги диаметром от 57 мм до 80 мм." at bounding box center [419, 259] width 389 height 12
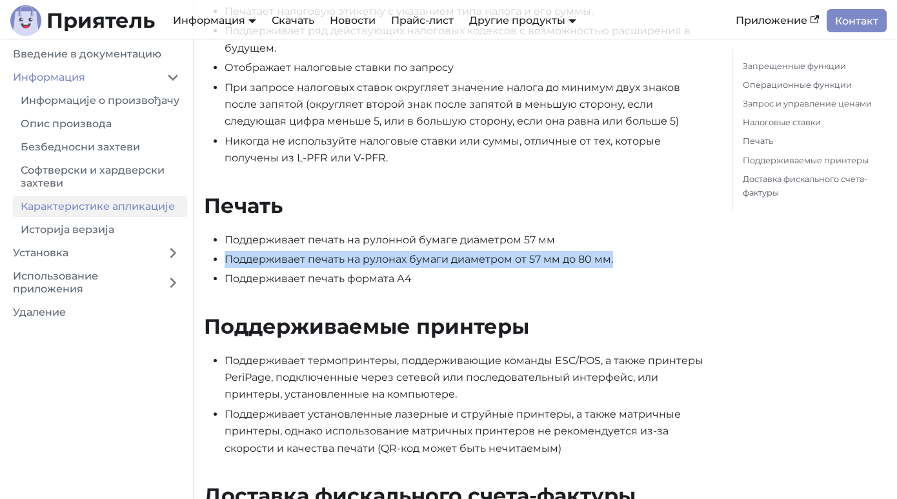
click at [316, 256] on font "Поддерживает печать на рулонах бумаги диаметром от 57 мм до 80 мм." at bounding box center [419, 259] width 389 height 12
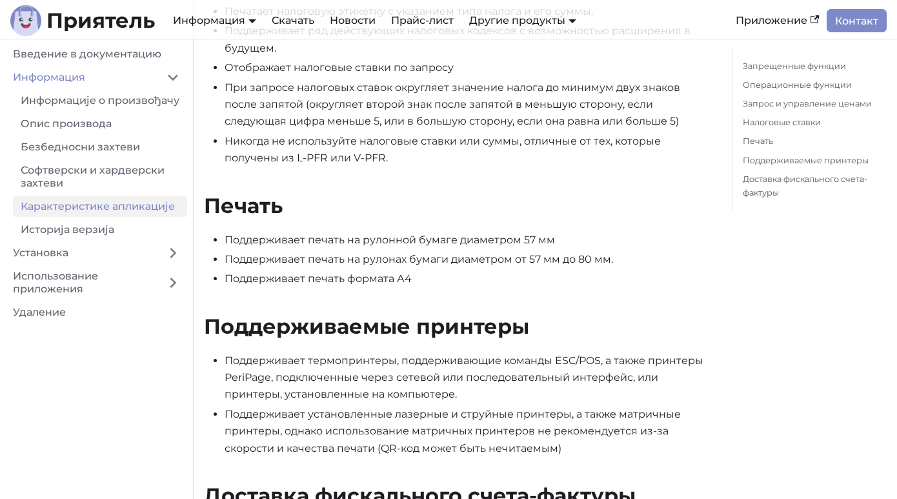
click at [314, 280] on font "Поддерживает печать формата А4" at bounding box center [318, 278] width 187 height 12
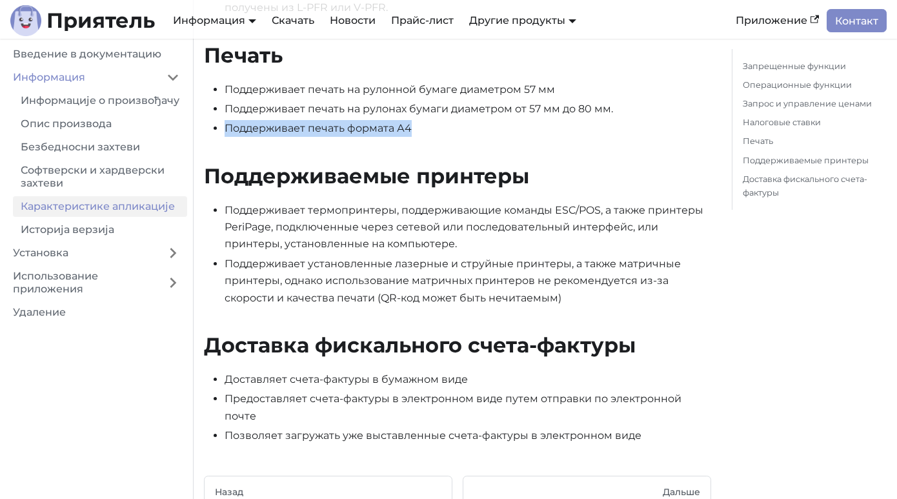
scroll to position [1568, 0]
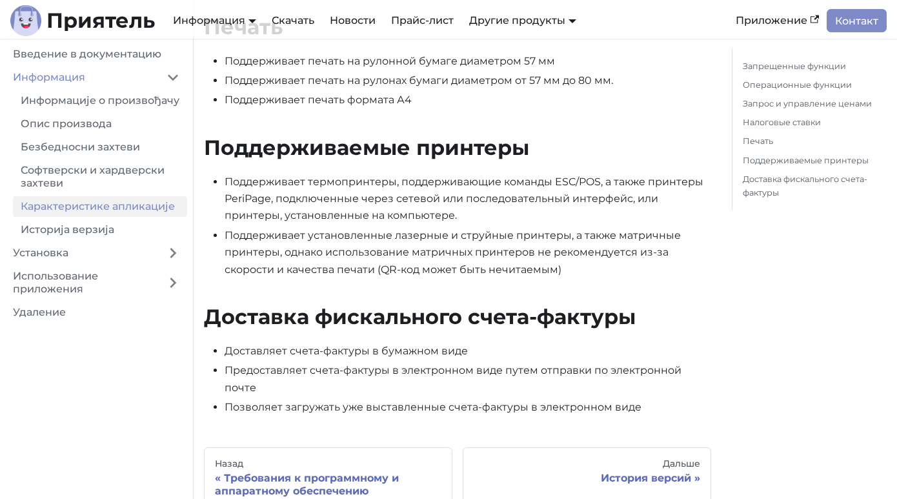
click at [321, 187] on font "Поддерживает термопринтеры, поддерживающие команды ESC/POS, а также принтеры Pe…" at bounding box center [464, 199] width 479 height 46
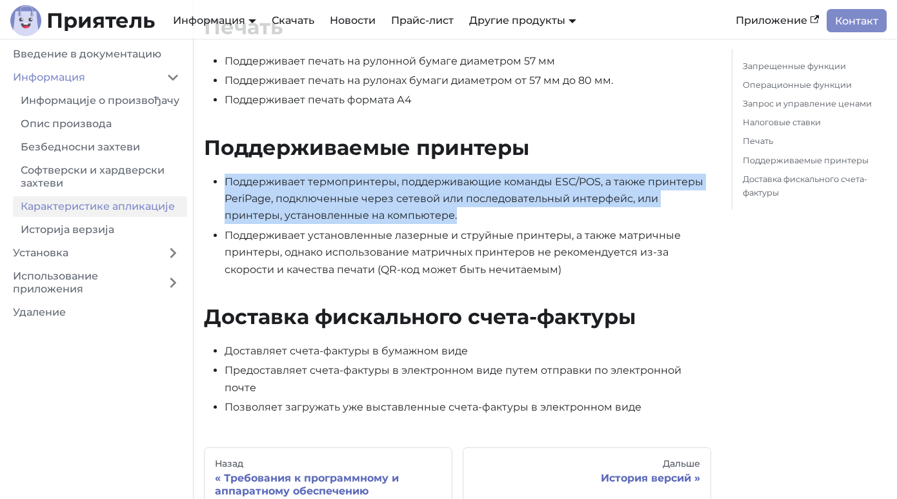
click at [321, 187] on font "Поддерживает термопринтеры, поддерживающие команды ESC/POS, а также принтеры Pe…" at bounding box center [464, 199] width 479 height 46
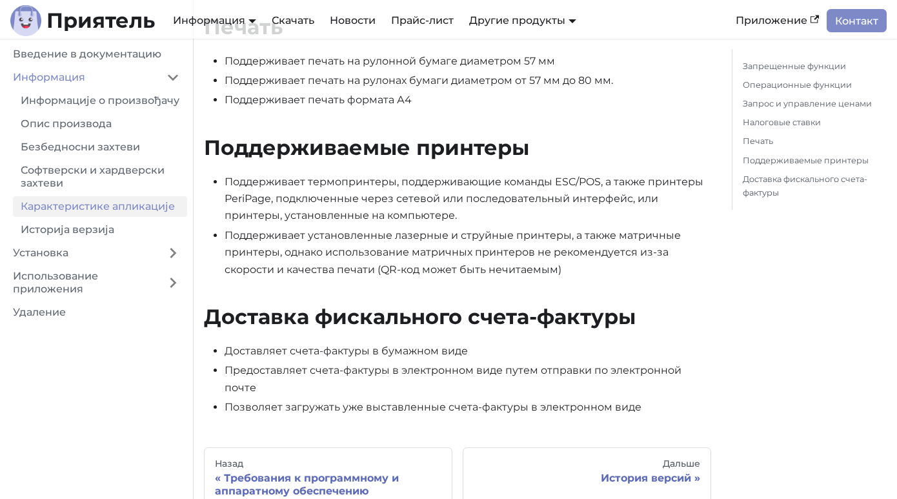
click at [334, 205] on font "Поддерживает термопринтеры, поддерживающие команды ESC/POS, а также принтеры Pe…" at bounding box center [464, 199] width 479 height 46
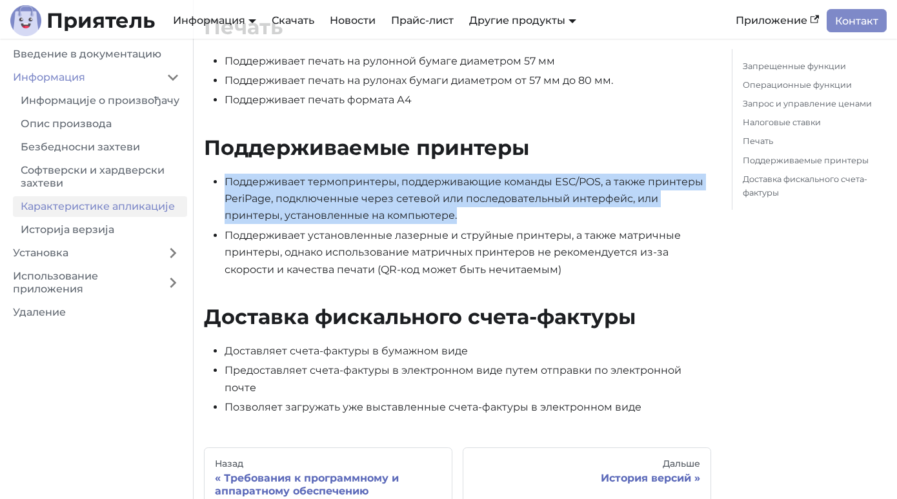
click at [334, 205] on font "Поддерживает термопринтеры, поддерживающие команды ESC/POS, а также принтеры Pe…" at bounding box center [464, 199] width 479 height 46
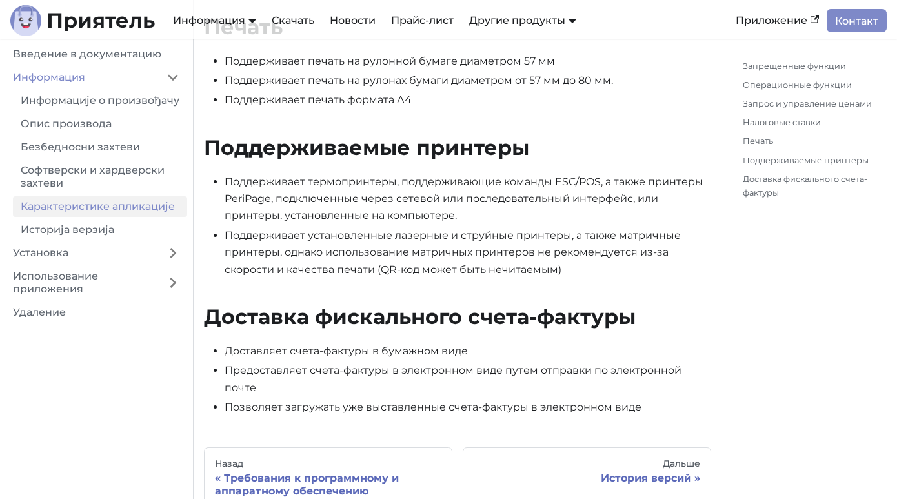
click at [297, 230] on font "Поддерживает установленные лазерные и струйные принтеры, а также матричные прин…" at bounding box center [453, 252] width 456 height 46
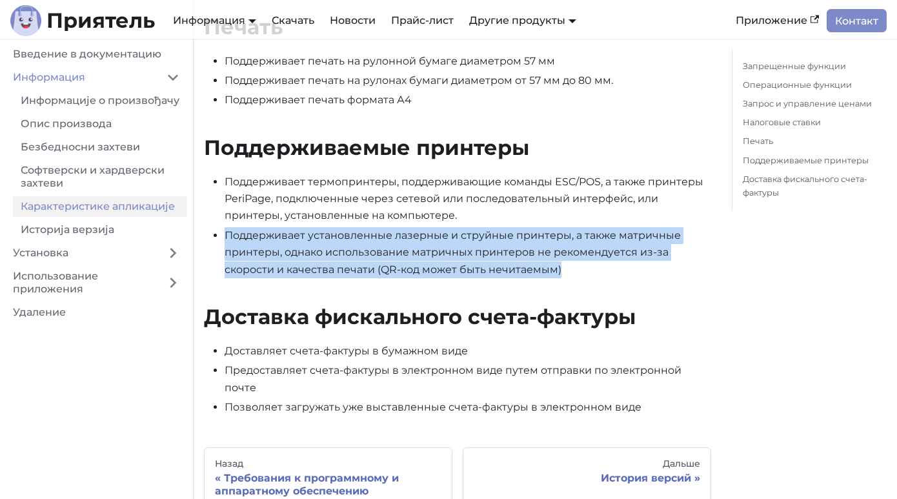
click at [297, 230] on font "Поддерживает установленные лазерные и струйные принтеры, а также матричные прин…" at bounding box center [453, 252] width 456 height 46
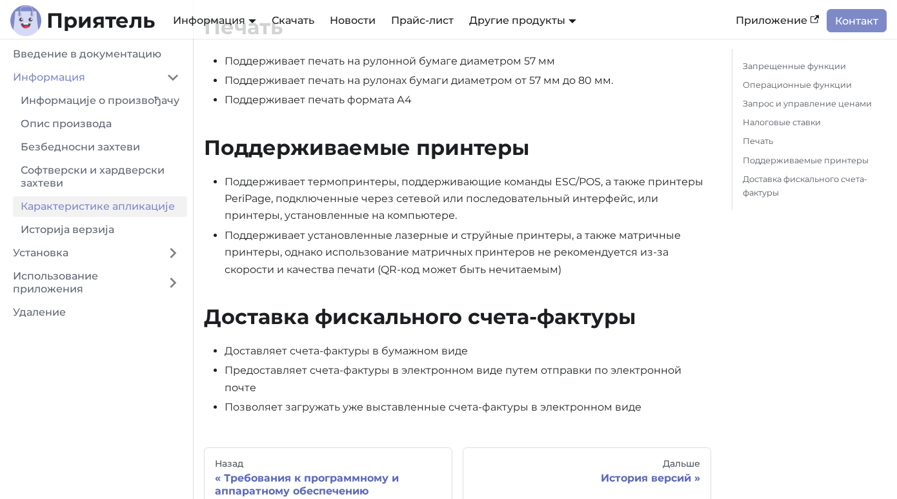
click at [324, 241] on font "Поддерживает установленные лазерные и струйные принтеры, а также матричные прин…" at bounding box center [453, 252] width 456 height 46
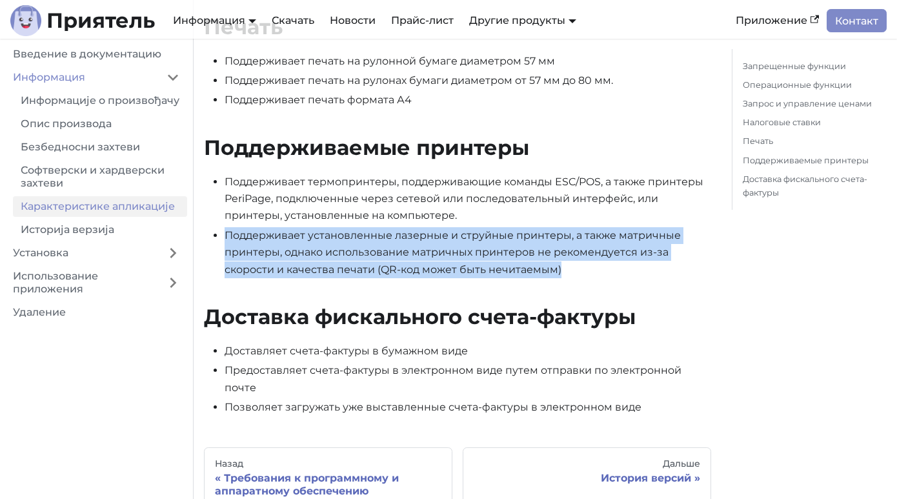
click at [324, 241] on font "Поддерживает установленные лазерные и струйные принтеры, а также матричные прин…" at bounding box center [453, 252] width 456 height 46
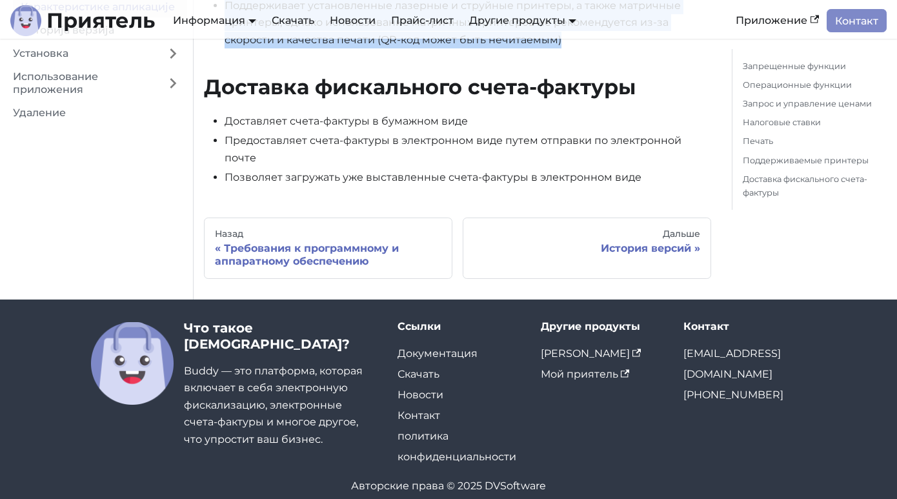
scroll to position [1815, 0]
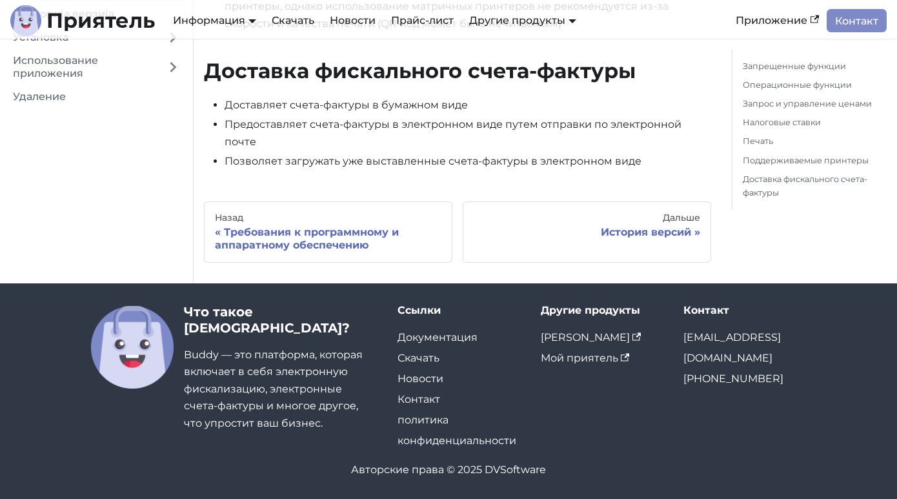
click at [303, 116] on li "Предоставляет счета-фактуры в электронном виде путем отправки по электронной по…" at bounding box center [468, 133] width 487 height 34
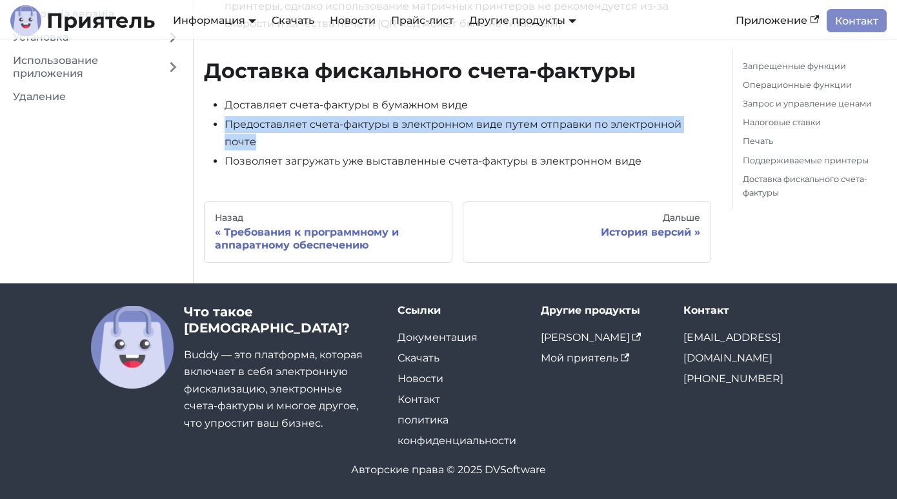
click at [303, 116] on li "Предоставляет счета-фактуры в электронном виде путем отправки по электронной по…" at bounding box center [468, 133] width 487 height 34
click at [649, 232] on font "История версий" at bounding box center [646, 232] width 90 height 12
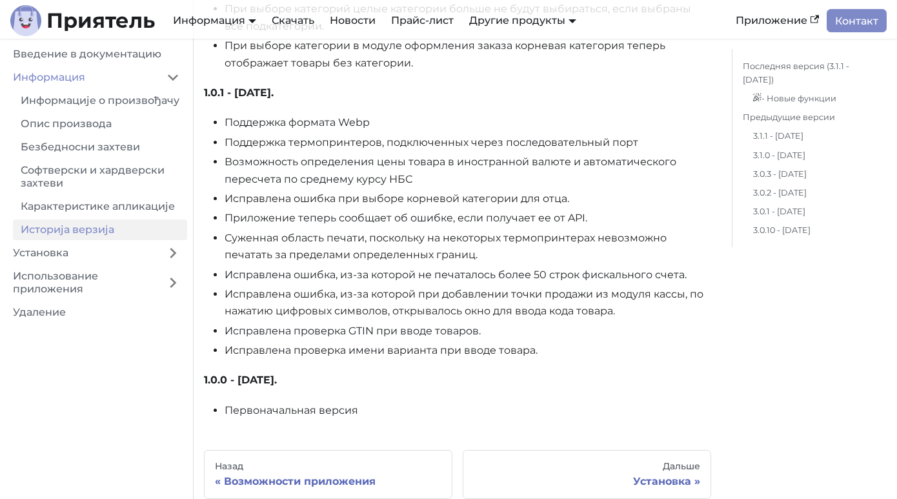
scroll to position [12475, 0]
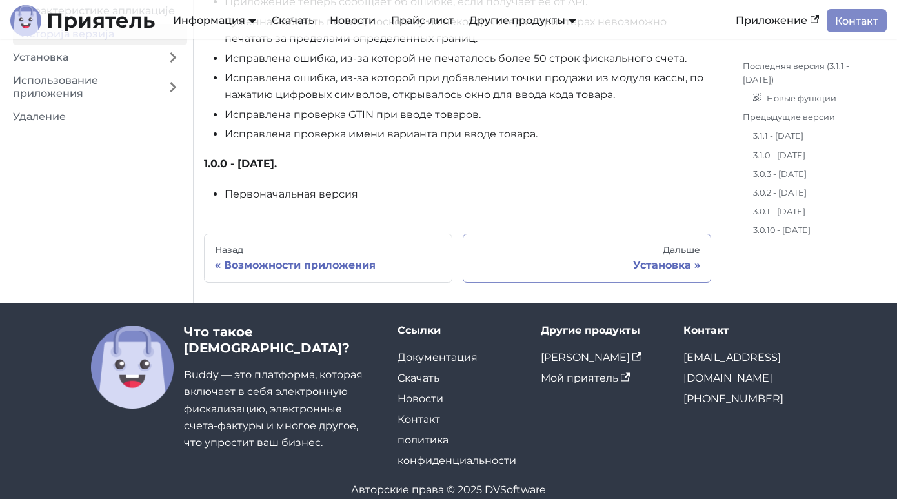
click at [651, 259] on font "Установка" at bounding box center [662, 265] width 58 height 12
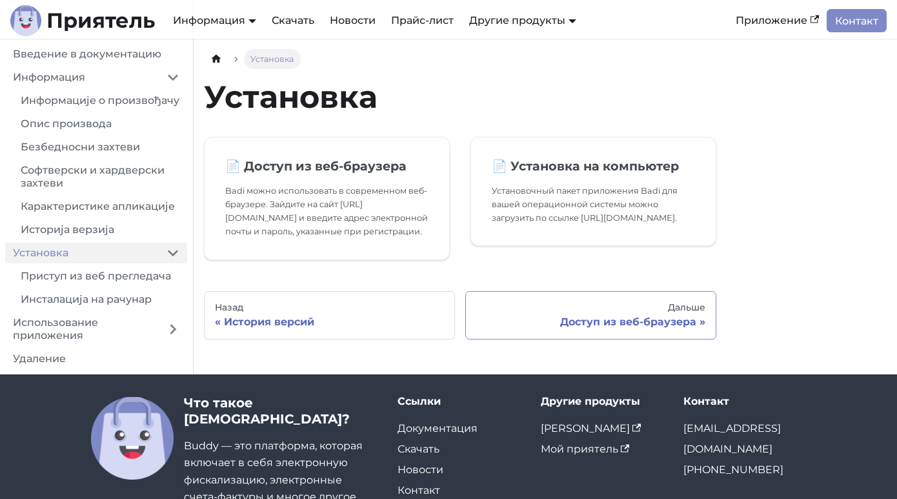
click at [576, 323] on font "Доступ из веб-браузера" at bounding box center [628, 322] width 136 height 12
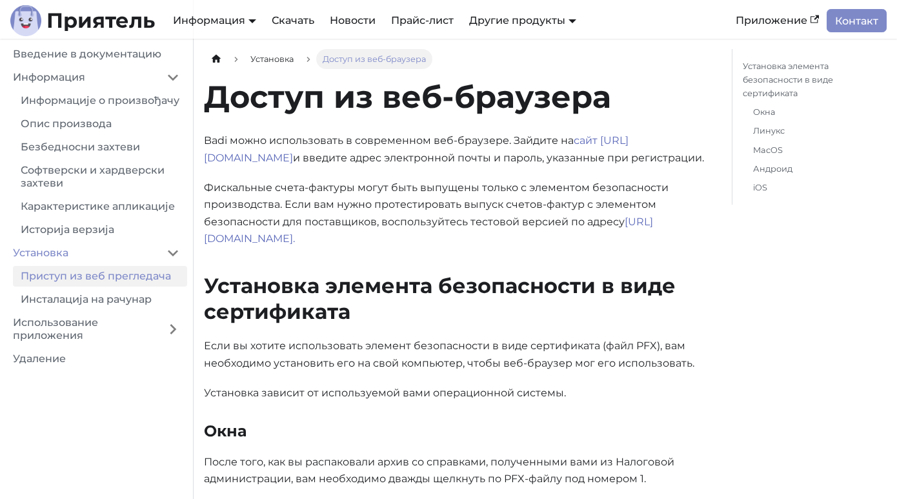
click at [481, 192] on font "Фискальные счета-фактуры могут быть выпущены только с элементом безопасности пр…" at bounding box center [436, 204] width 465 height 46
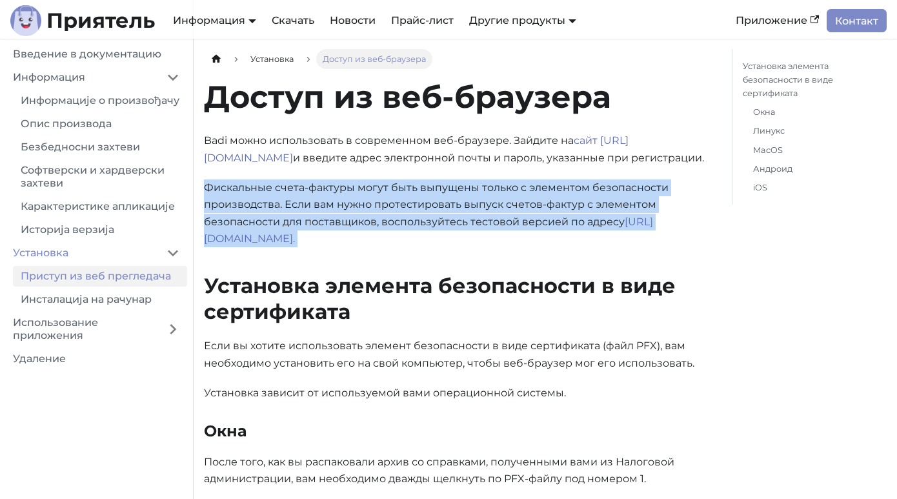
click at [481, 192] on font "Фискальные счета-фактуры могут быть выпущены только с элементом безопасности пр…" at bounding box center [436, 204] width 465 height 46
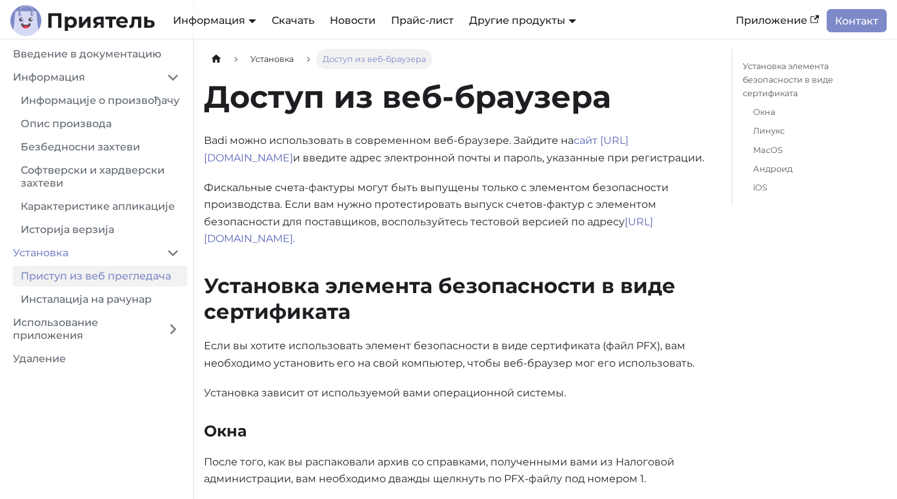
click at [415, 205] on font "Фискальные счета-фактуры могут быть выпущены только с элементом безопасности пр…" at bounding box center [436, 204] width 465 height 46
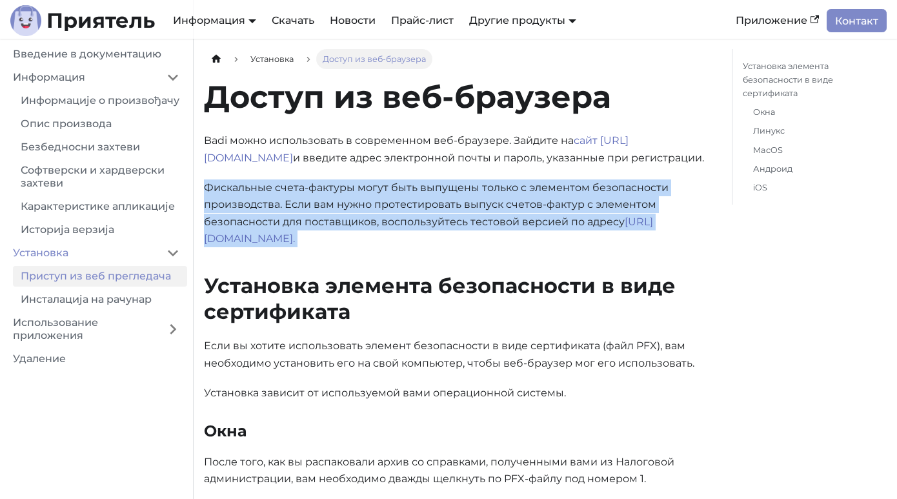
click at [415, 205] on font "Фискальные счета-фактуры могут быть выпущены только с элементом безопасности пр…" at bounding box center [436, 204] width 465 height 46
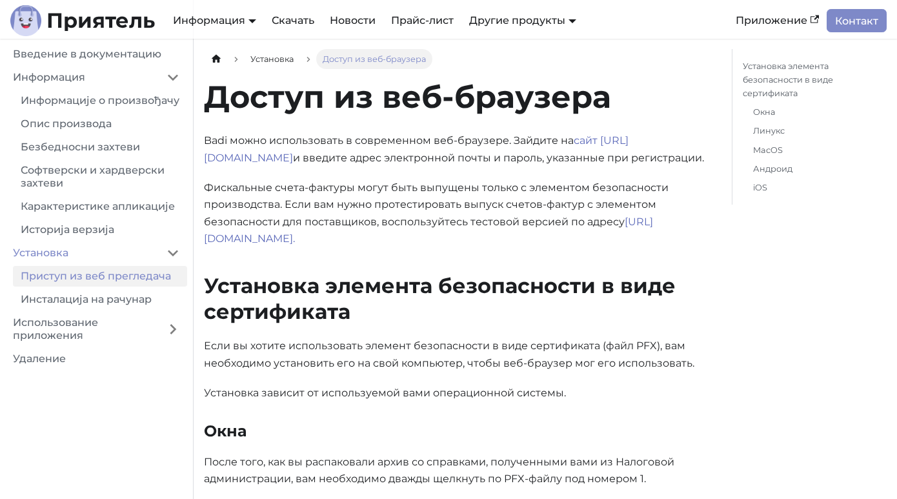
click at [388, 358] on font "Если вы хотите использовать элемент безопасности в виде сертификата (файл PFX),…" at bounding box center [449, 353] width 490 height 29
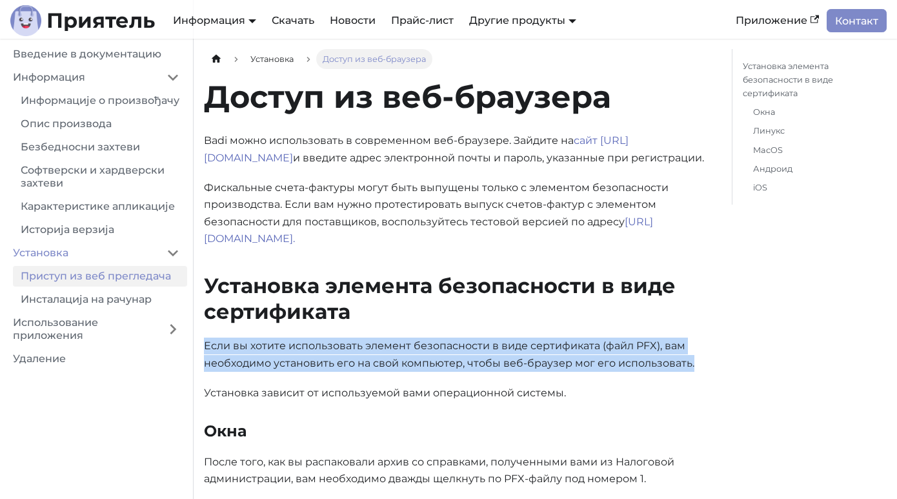
click at [388, 358] on font "Если вы хотите использовать элемент безопасности в виде сертификата (файл PFX),…" at bounding box center [449, 353] width 490 height 29
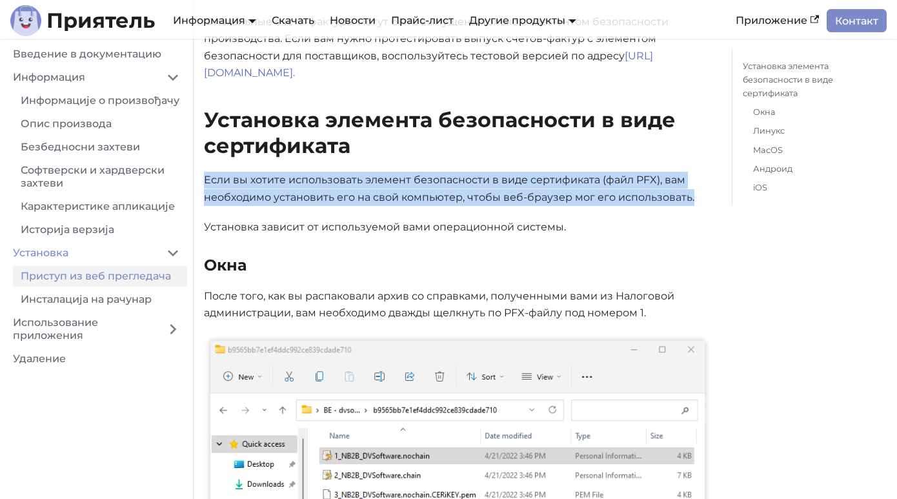
scroll to position [194, 0]
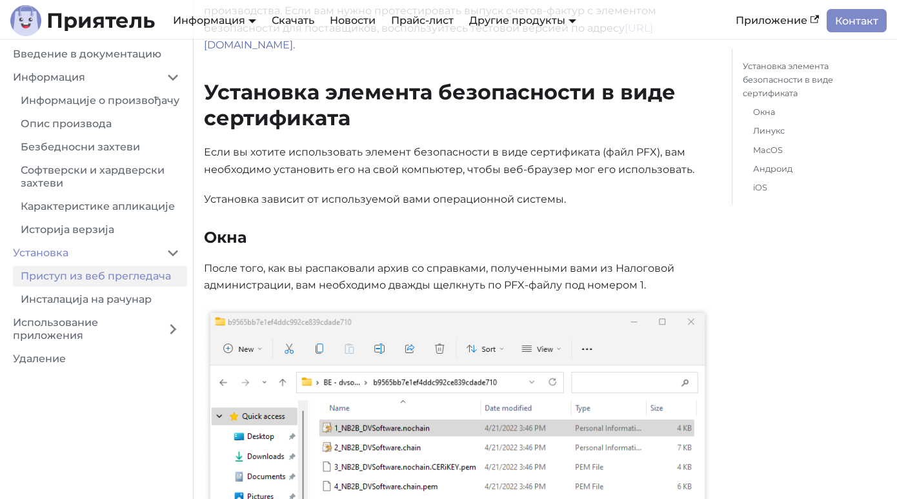
click at [372, 273] on font "После того, как вы распаковали архив со справками, полученными вами из Налогово…" at bounding box center [439, 276] width 470 height 29
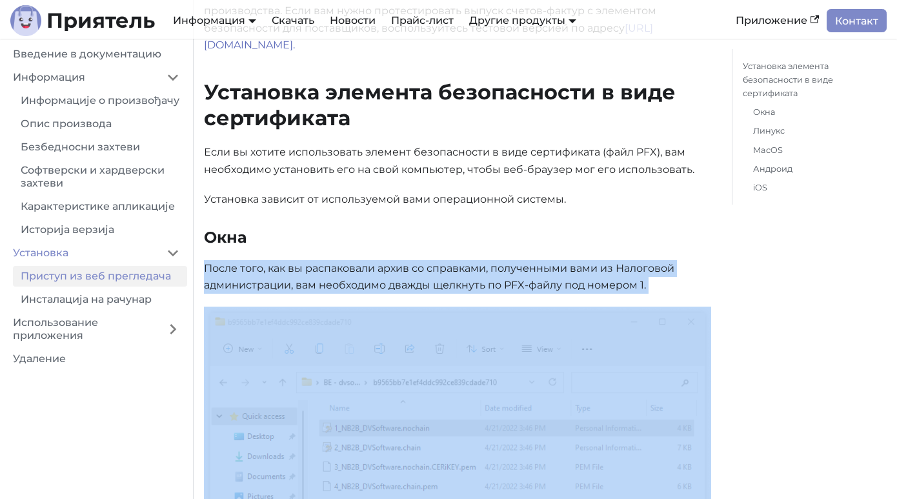
click at [372, 273] on font "После того, как вы распаковали архив со справками, полученными вами из Налогово…" at bounding box center [439, 276] width 470 height 29
click at [352, 274] on p "После того, как вы распаковали архив со справками, полученными вами из Налогово…" at bounding box center [457, 277] width 507 height 34
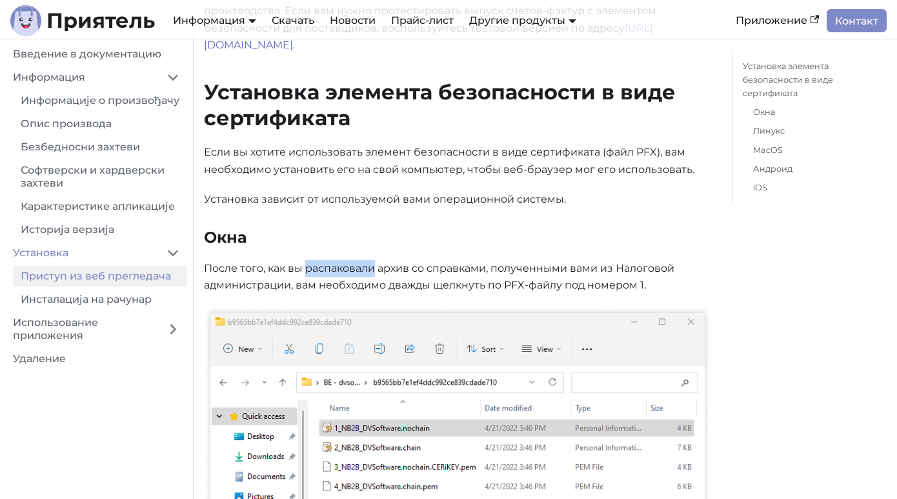
click at [352, 274] on p "После того, как вы распаковали архив со справками, полученными вами из Налогово…" at bounding box center [457, 277] width 507 height 34
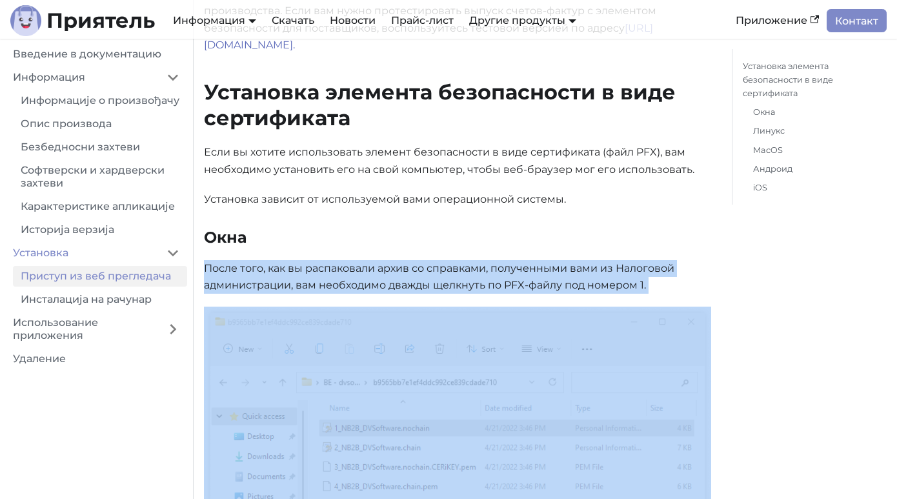
click at [352, 274] on p "После того, как вы распаковали архив со справками, полученными вами из Налогово…" at bounding box center [457, 277] width 507 height 34
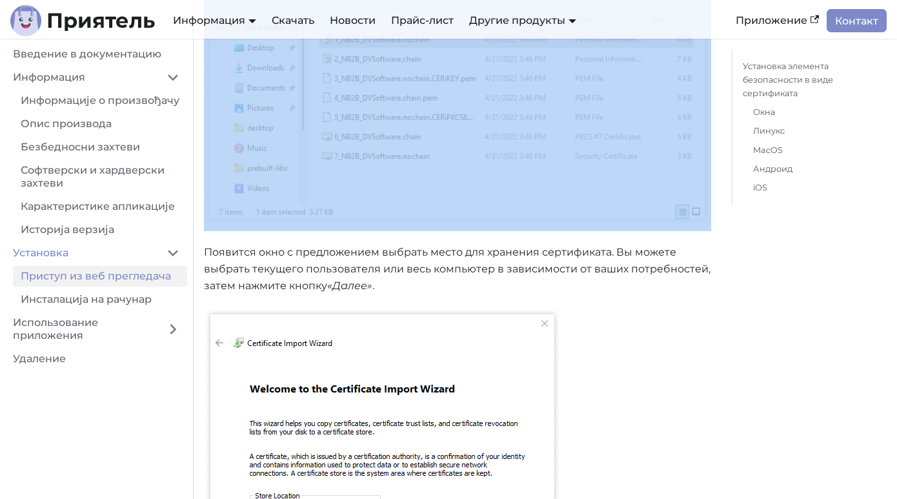
scroll to position [631, 0]
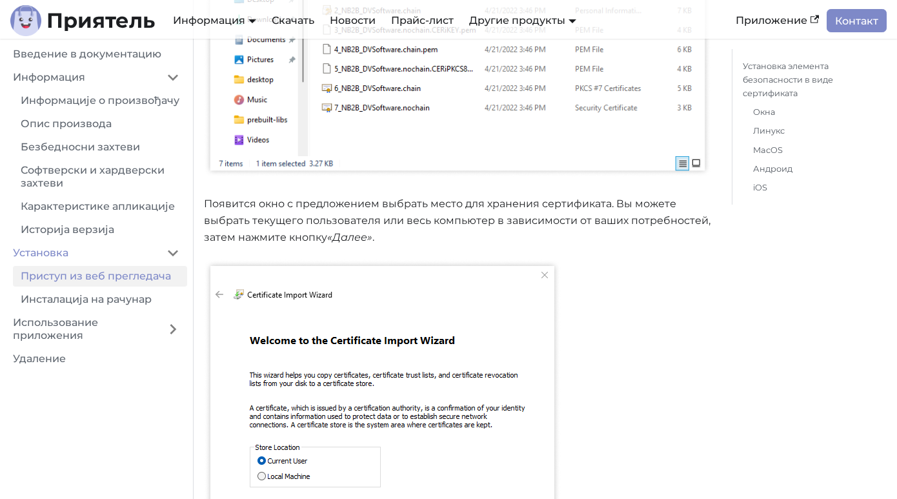
click at [358, 201] on font "Появится окно с предложением выбрать место для хранения сертификата. Вы можете …" at bounding box center [457, 220] width 507 height 46
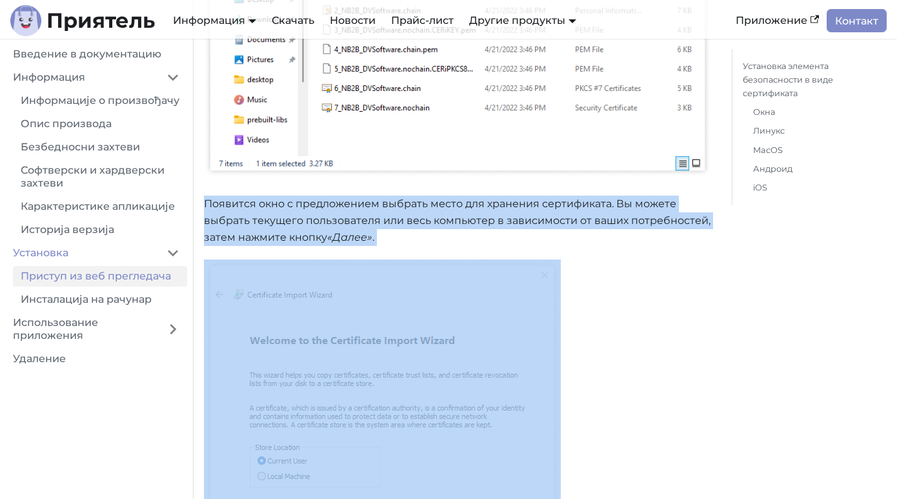
click at [358, 201] on font "Появится окно с предложением выбрать место для хранения сертификата. Вы можете …" at bounding box center [457, 220] width 507 height 46
click at [322, 213] on p "Появится окно с предложением выбрать место для хранения сертификата. Вы можете …" at bounding box center [457, 221] width 507 height 51
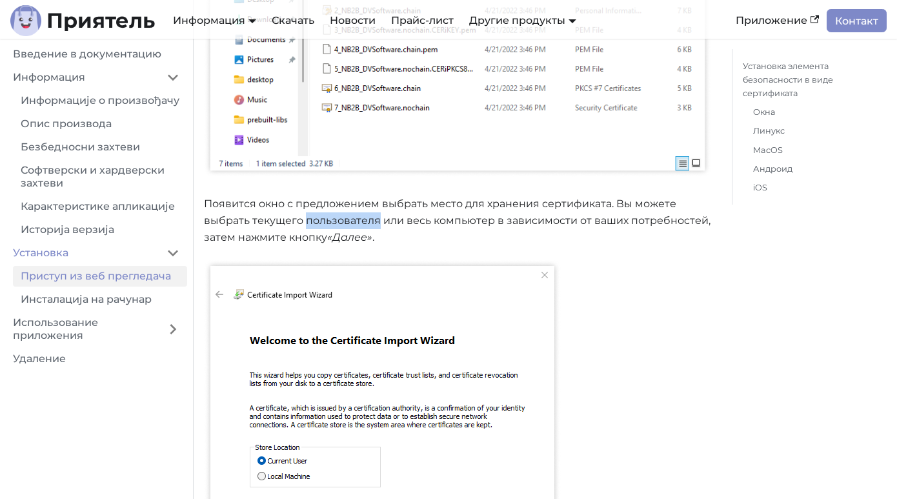
click at [322, 213] on p "Появится окно с предложением выбрать место для хранения сертификата. Вы можете …" at bounding box center [457, 221] width 507 height 51
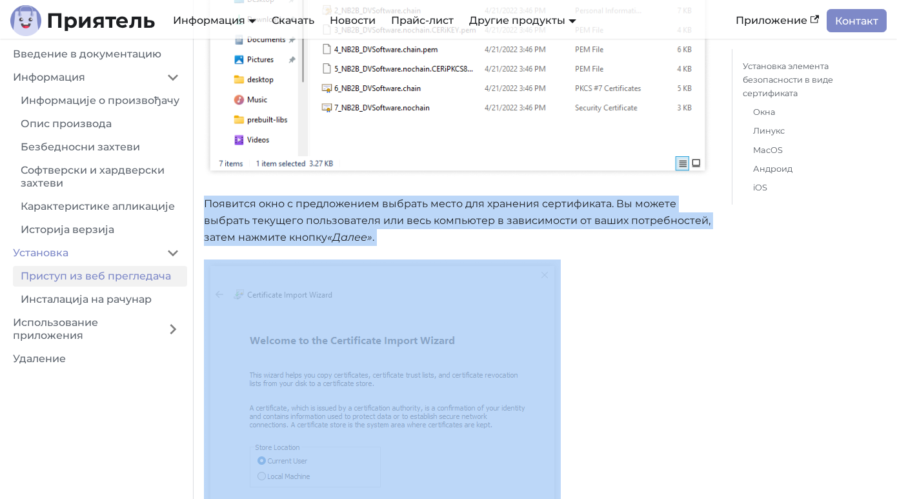
click at [322, 213] on p "Появится окно с предложением выбрать место для хранения сертификата. Вы можете …" at bounding box center [457, 221] width 507 height 51
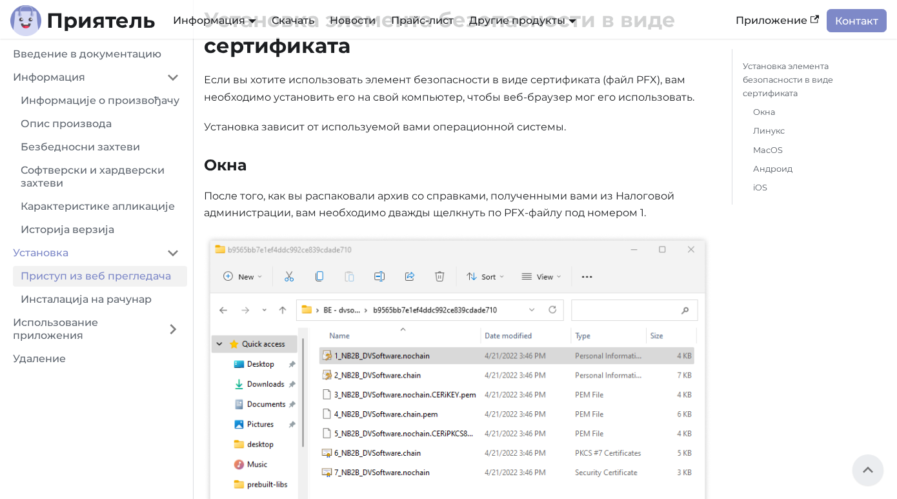
scroll to position [265, 0]
click at [346, 194] on font "После того, как вы распаковали архив со справками, полученными вами из Налогово…" at bounding box center [439, 205] width 470 height 29
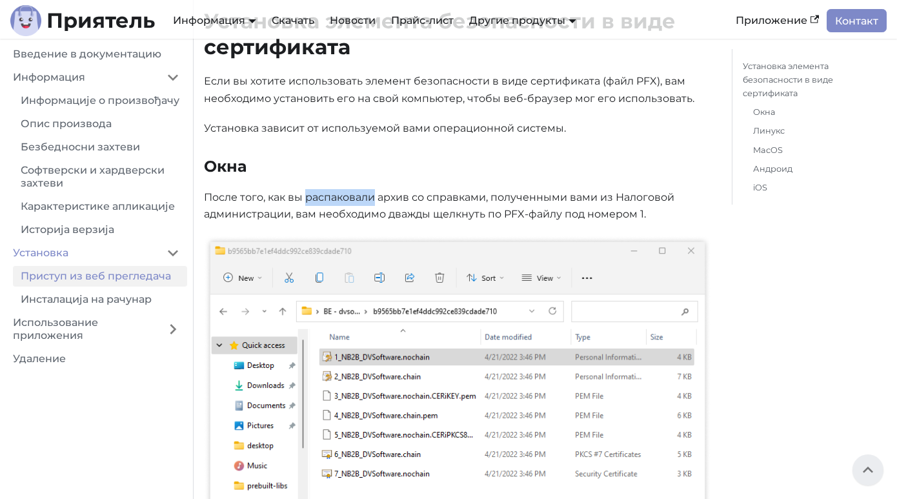
click at [346, 194] on font "После того, как вы распаковали архив со справками, полученными вами из Налогово…" at bounding box center [439, 205] width 470 height 29
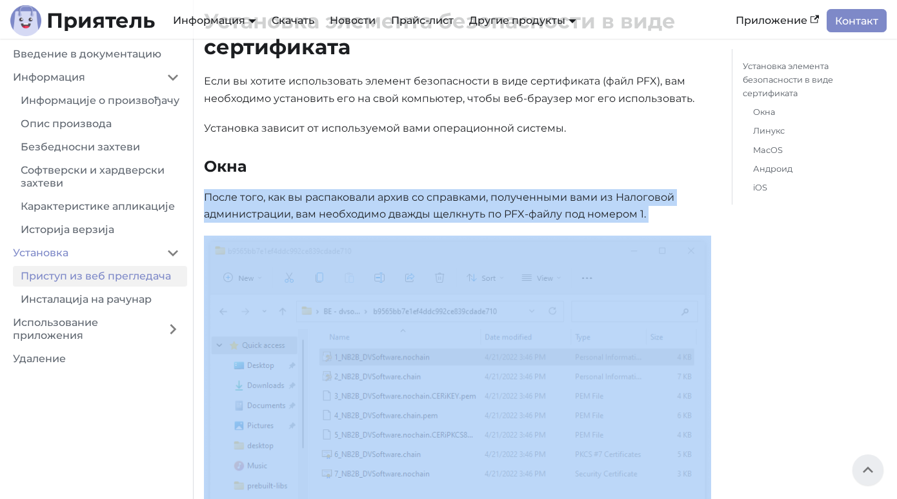
click at [346, 194] on font "После того, как вы распаковали архив со справками, полученными вами из Налогово…" at bounding box center [439, 205] width 470 height 29
click at [354, 203] on font "После того, как вы распаковали архив со справками, полученными вами из Налогово…" at bounding box center [439, 205] width 470 height 29
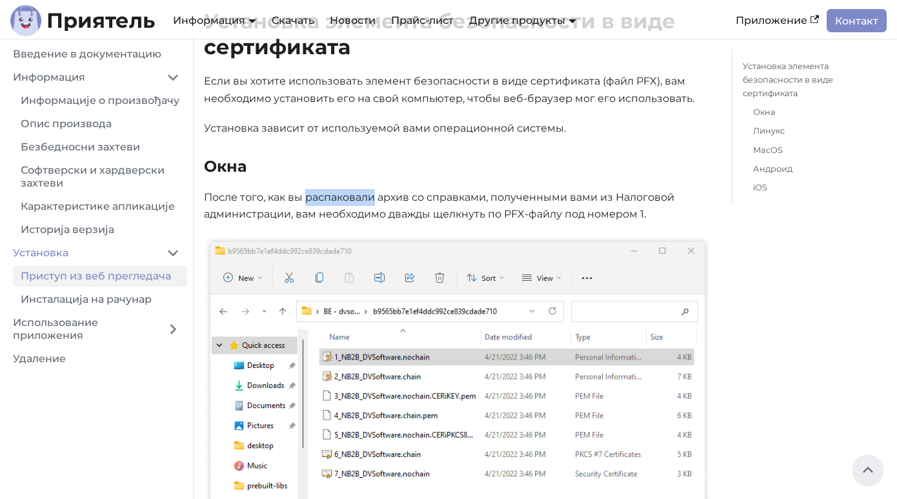
click at [354, 203] on font "После того, как вы распаковали архив со справками, полученными вами из Налогово…" at bounding box center [439, 205] width 470 height 29
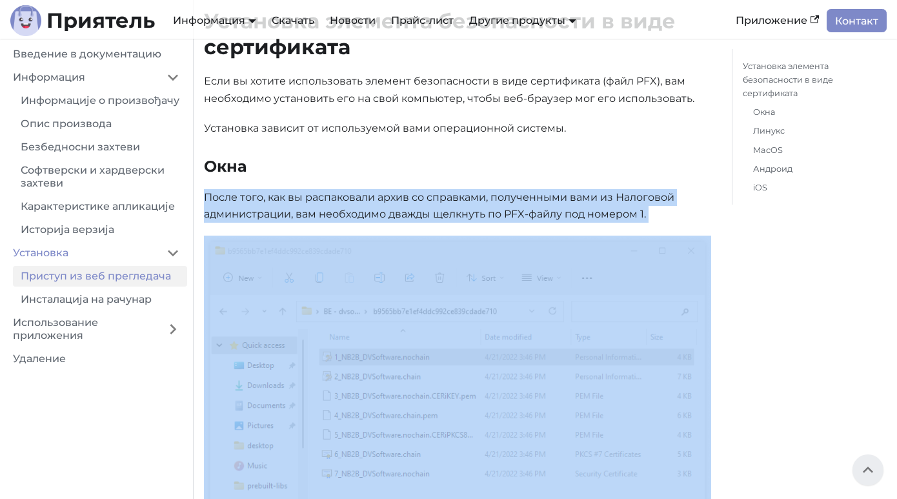
click at [354, 203] on font "После того, как вы распаковали архив со справками, полученными вами из Налогово…" at bounding box center [439, 205] width 470 height 29
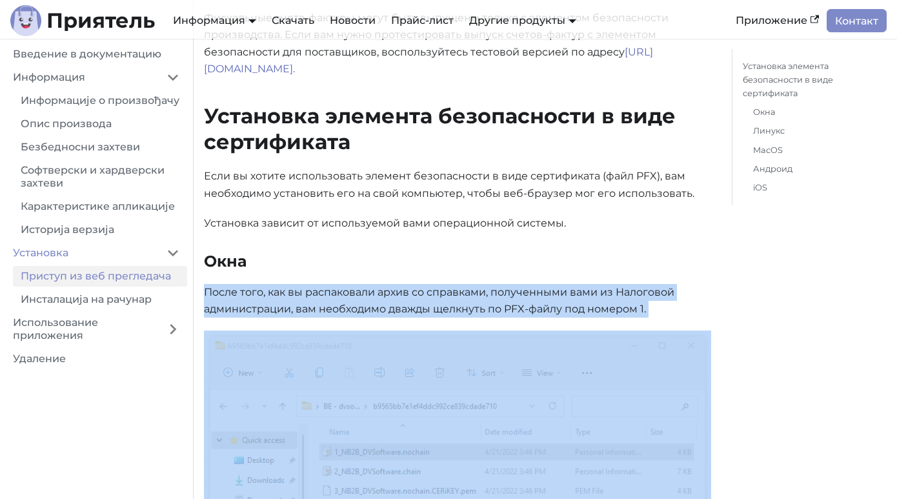
scroll to position [148, 0]
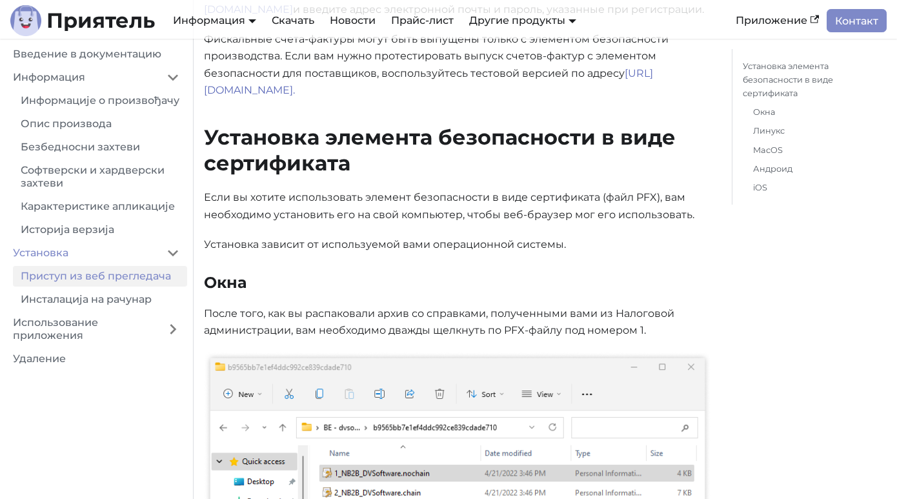
click at [347, 200] on font "Если вы хотите использовать элемент безопасности в виде сертификата (файл PFX),…" at bounding box center [449, 205] width 490 height 29
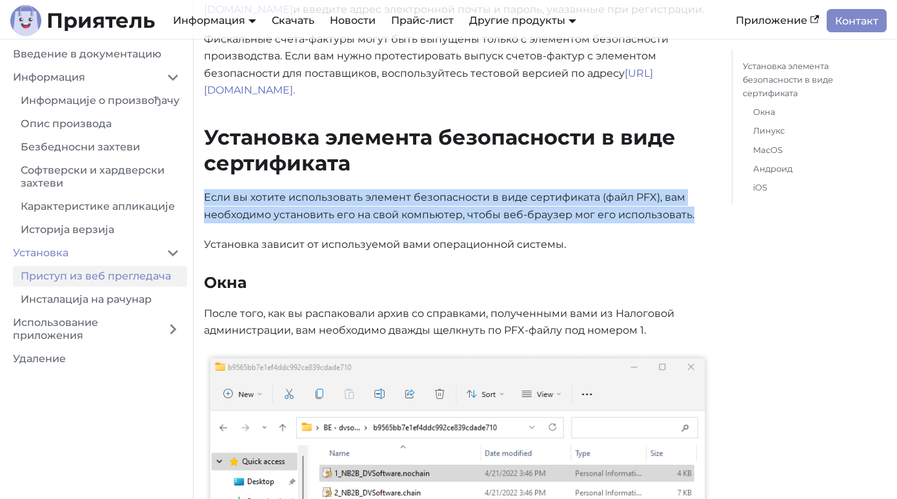
click at [347, 200] on font "Если вы хотите использовать элемент безопасности в виде сертификата (файл PFX),…" at bounding box center [449, 205] width 490 height 29
click at [371, 200] on font "Если вы хотите использовать элемент безопасности в виде сертификата (файл PFX),…" at bounding box center [449, 205] width 490 height 29
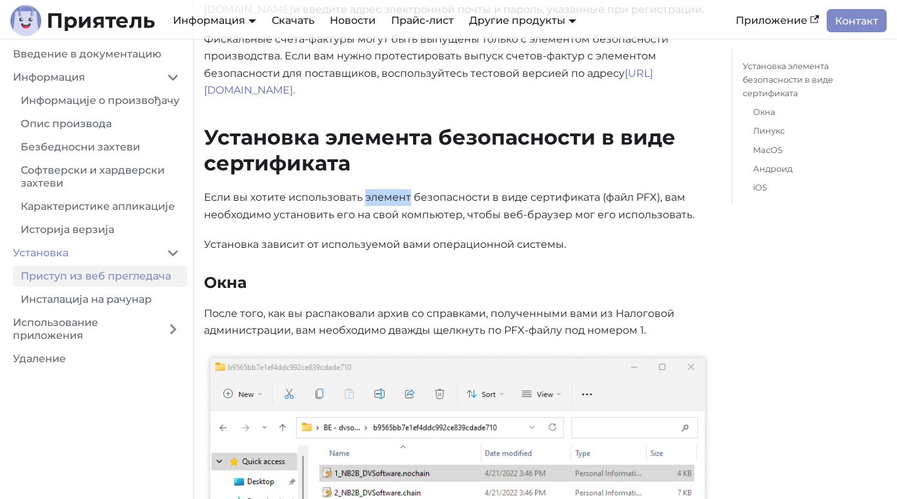
click at [371, 200] on font "Если вы хотите использовать элемент безопасности в виде сертификата (файл PFX),…" at bounding box center [449, 205] width 490 height 29
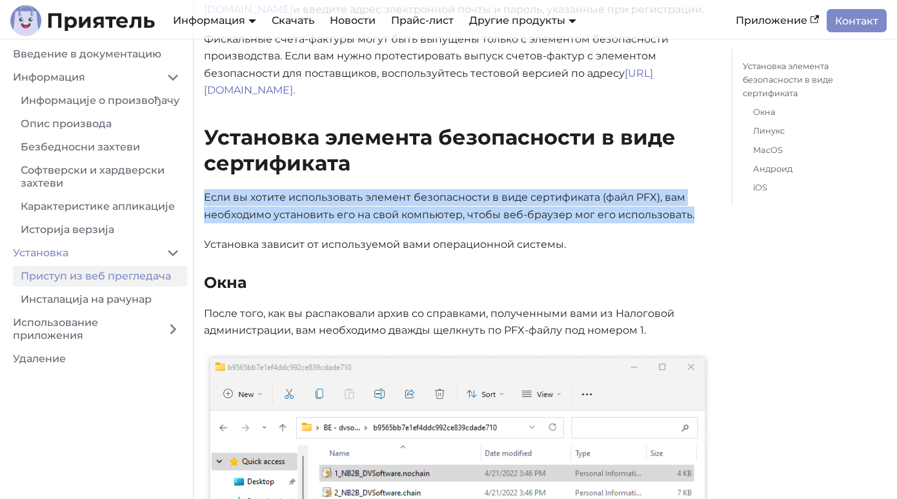
click at [371, 200] on font "Если вы хотите использовать элемент безопасности в виде сертификата (файл PFX),…" at bounding box center [449, 205] width 490 height 29
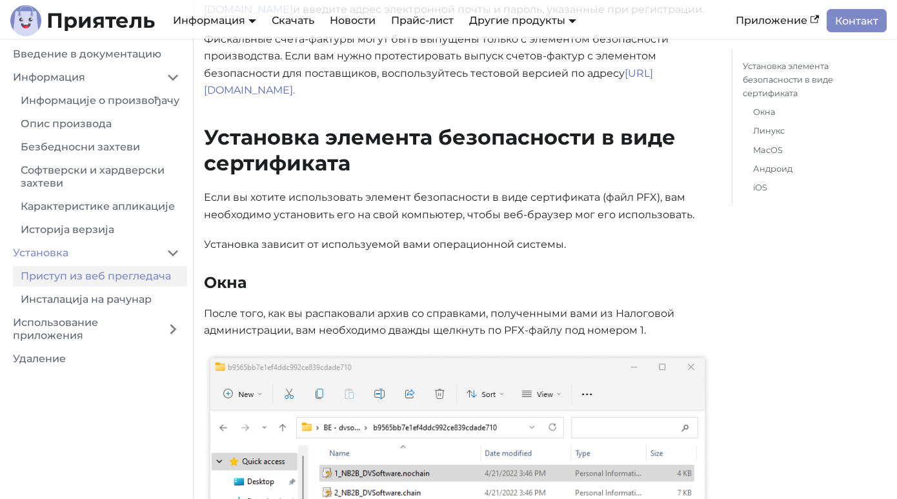
click at [399, 213] on font "Если вы хотите использовать элемент безопасности в виде сертификата (файл PFX),…" at bounding box center [449, 205] width 490 height 29
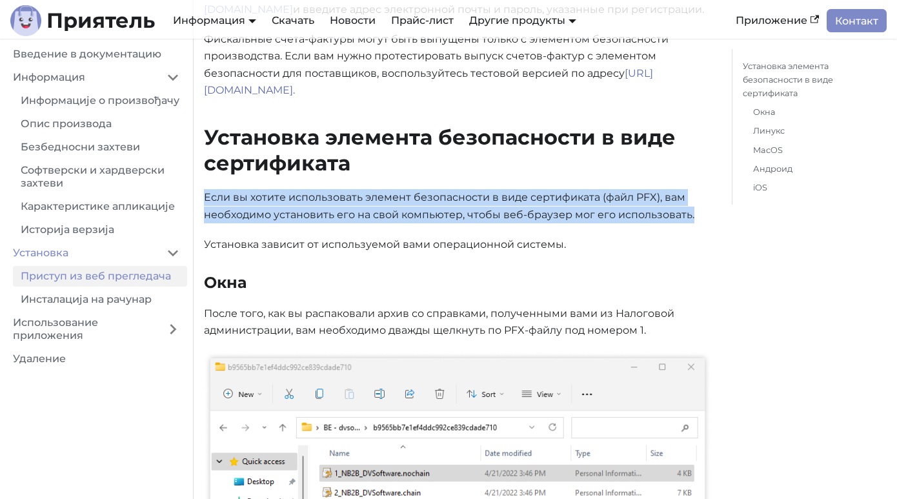
click at [399, 213] on font "Если вы хотите использовать элемент безопасности в виде сертификата (файл PFX),…" at bounding box center [449, 205] width 490 height 29
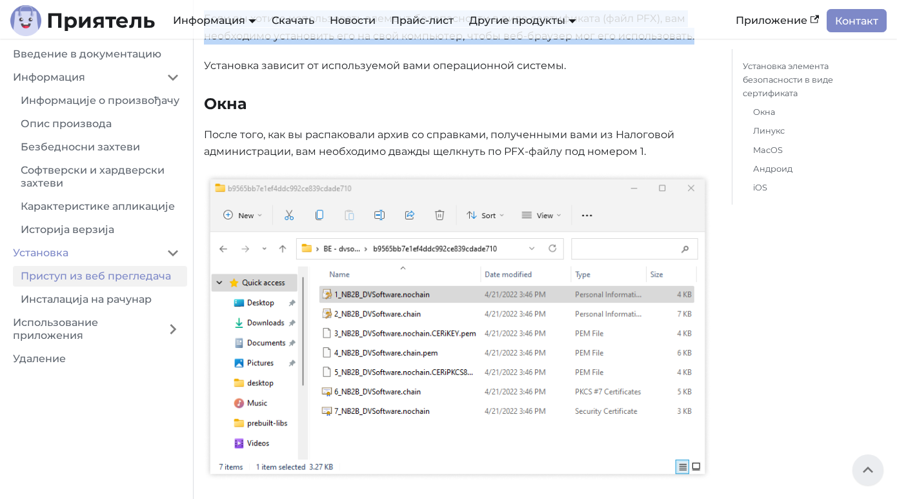
scroll to position [319, 0]
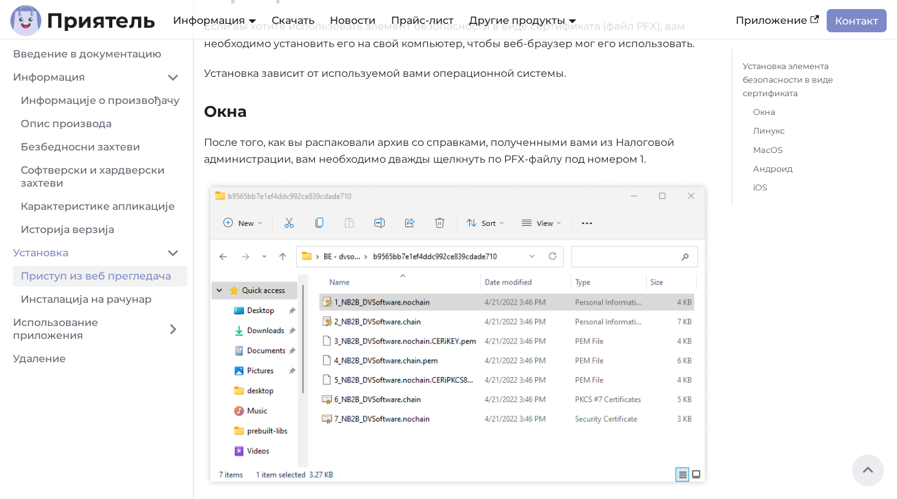
click at [393, 147] on font "После того, как вы распаковали архив со справками, полученными вами из Налогово…" at bounding box center [439, 150] width 470 height 29
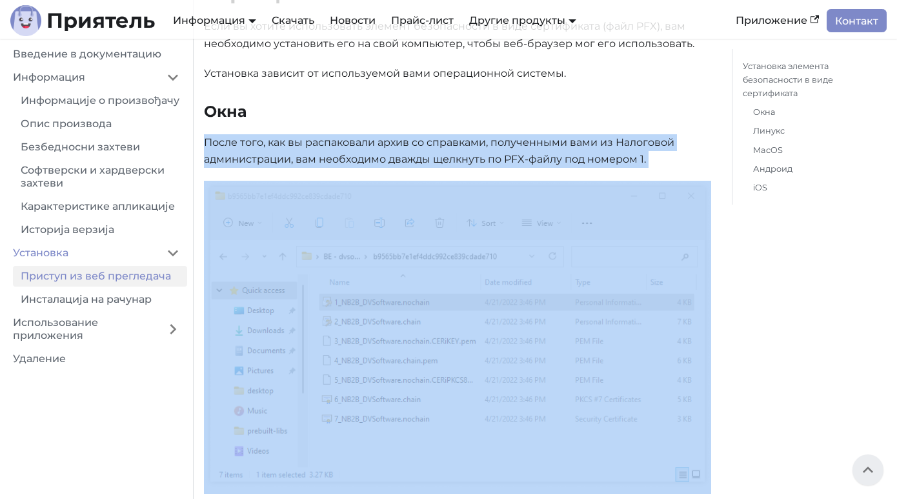
click at [393, 147] on font "После того, как вы распаковали архив со справками, полученными вами из Налогово…" at bounding box center [439, 150] width 470 height 29
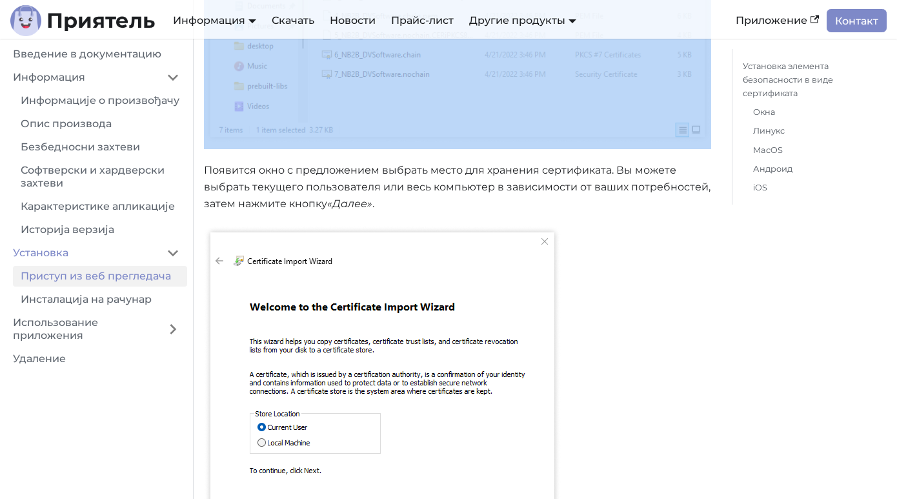
scroll to position [671, 0]
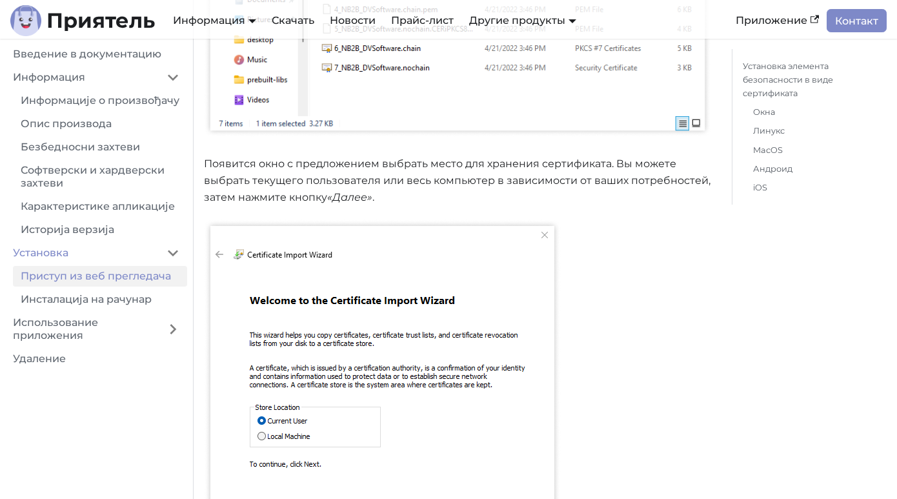
click at [394, 176] on font "Появится окно с предложением выбрать место для хранения сертификата. Вы можете …" at bounding box center [457, 180] width 507 height 46
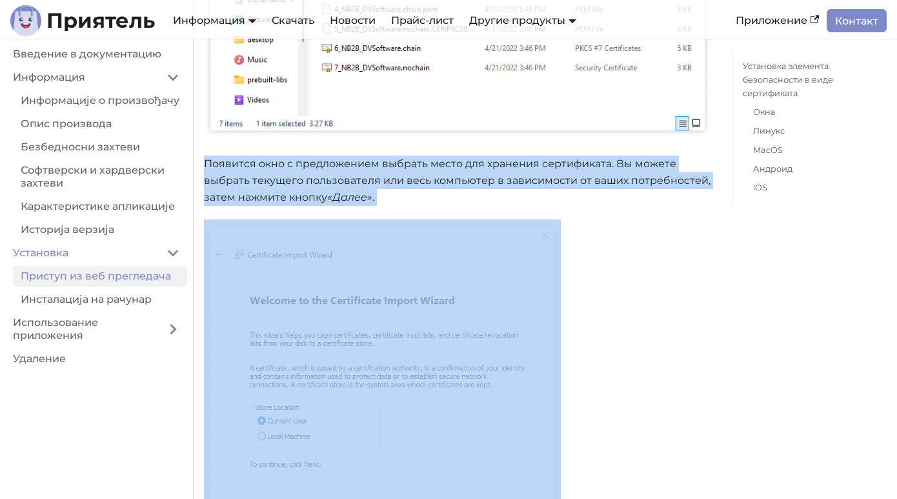
click at [394, 176] on font "Появится окно с предложением выбрать место для хранения сертификата. Вы можете …" at bounding box center [457, 180] width 507 height 46
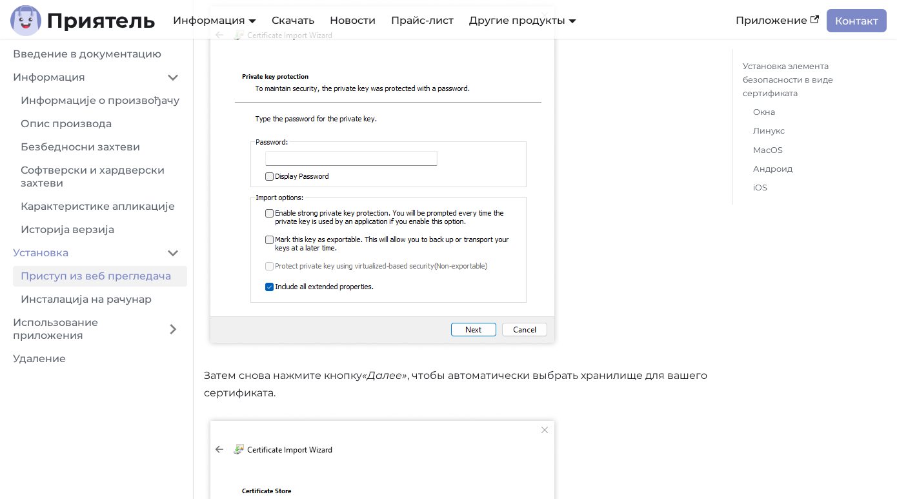
scroll to position [1720, 0]
click at [387, 376] on font "«Далее»" at bounding box center [384, 374] width 45 height 12
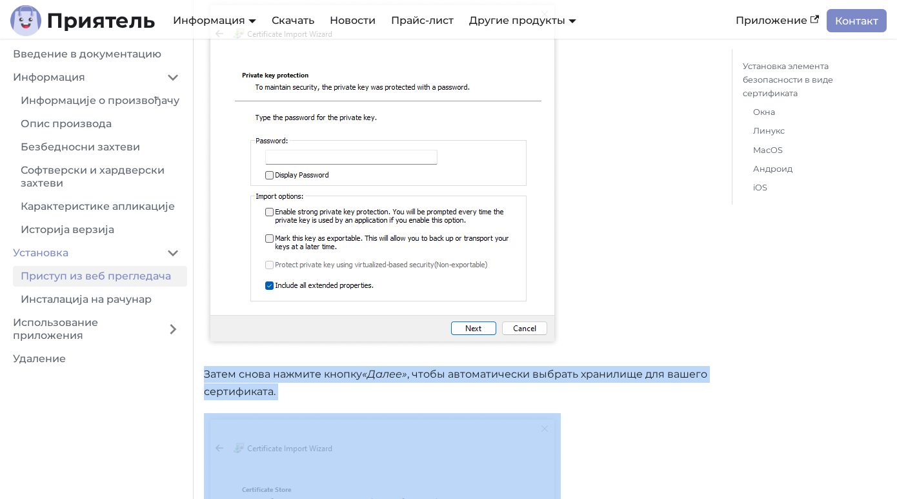
click at [387, 376] on font "«Далее»" at bounding box center [384, 374] width 45 height 12
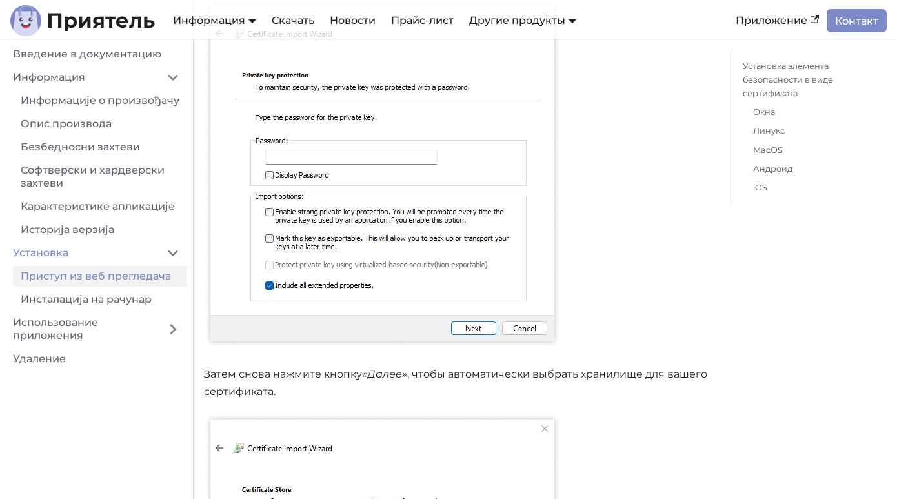
click at [387, 376] on font "«Далее»" at bounding box center [384, 374] width 45 height 12
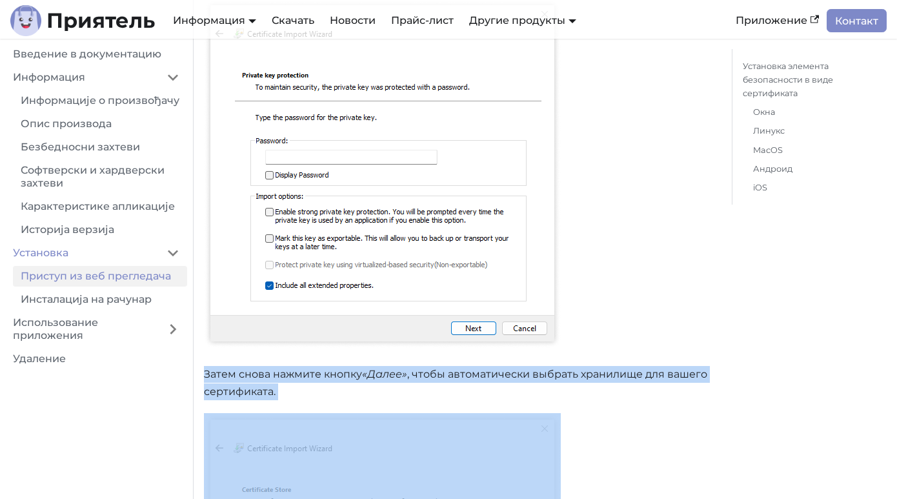
click at [387, 376] on font "«Далее»" at bounding box center [384, 374] width 45 height 12
click at [606, 375] on font ", чтобы автоматически выбрать хранилище для вашего сертификата." at bounding box center [455, 382] width 503 height 29
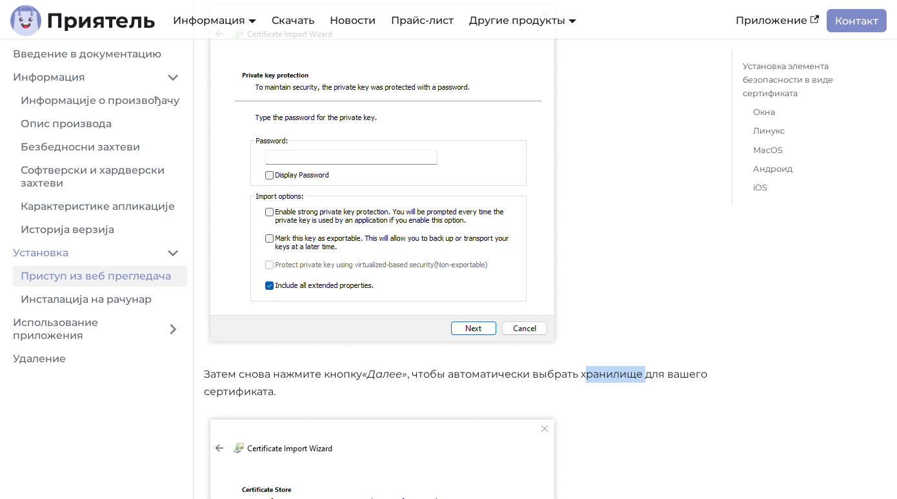
click at [606, 375] on font ", чтобы автоматически выбрать хранилище для вашего сертификата." at bounding box center [455, 382] width 503 height 29
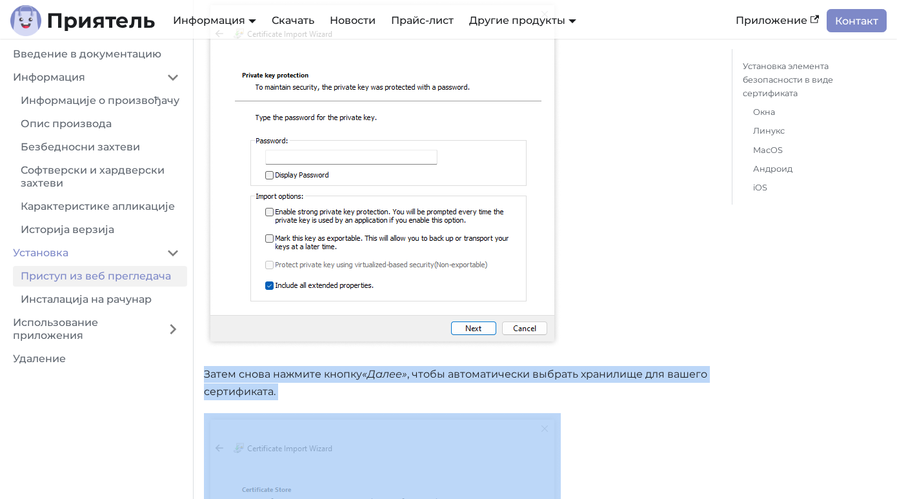
click at [606, 375] on font ", чтобы автоматически выбрать хранилище для вашего сертификата." at bounding box center [455, 382] width 503 height 29
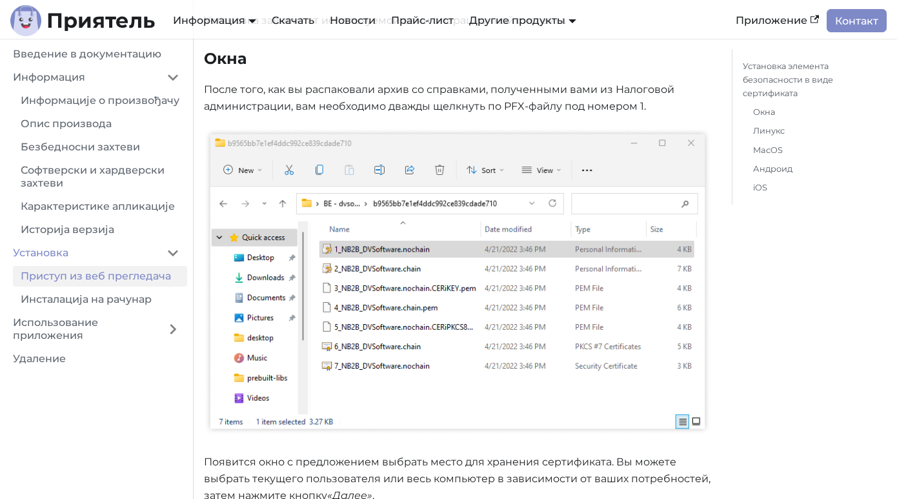
scroll to position [0, 0]
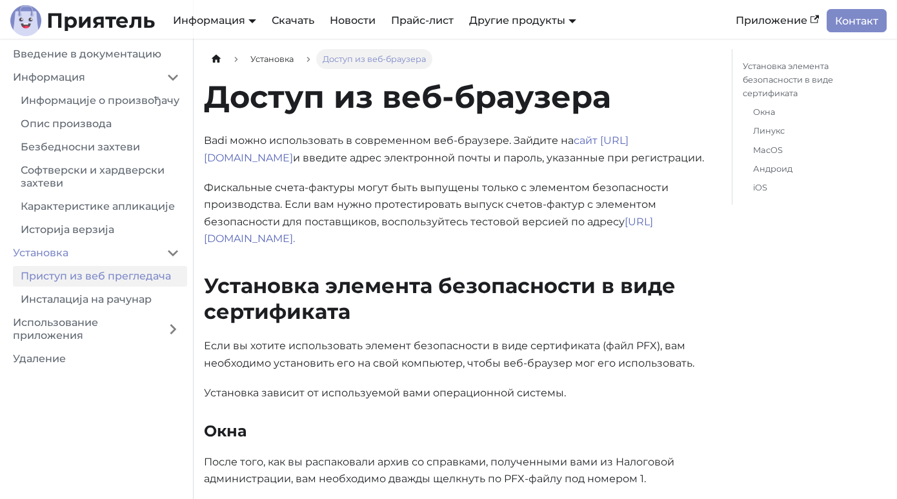
click at [379, 180] on p "Фискальные счета-фактуры могут быть выпущены только с элементом безопасности пр…" at bounding box center [457, 213] width 507 height 68
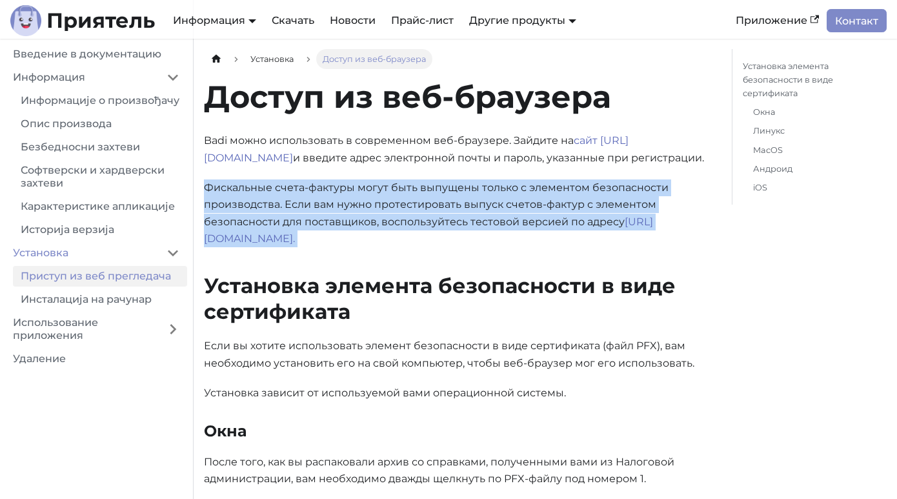
click at [379, 180] on p "Фискальные счета-фактуры могут быть выпущены только с элементом безопасности пр…" at bounding box center [457, 213] width 507 height 68
click at [387, 205] on font "Фискальные счета-фактуры могут быть выпущены только с элементом безопасности пр…" at bounding box center [436, 204] width 465 height 46
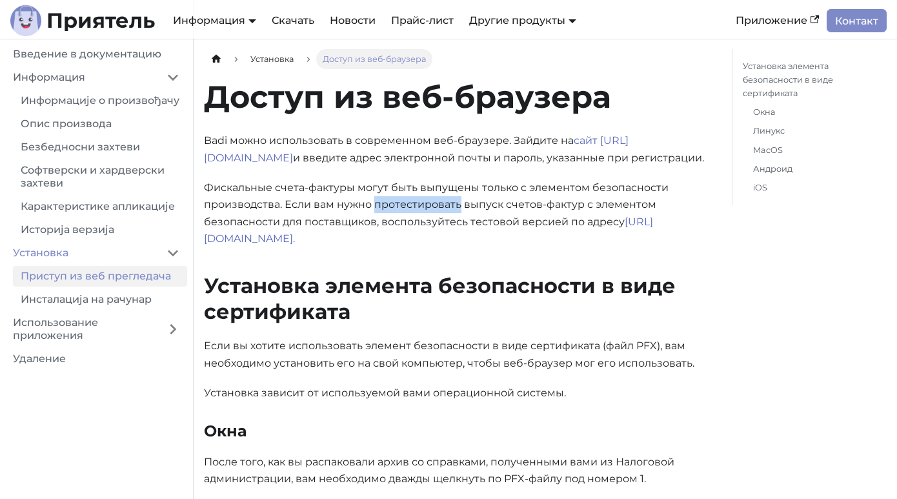
click at [387, 205] on font "Фискальные счета-фактуры могут быть выпущены только с элементом безопасности пр…" at bounding box center [436, 204] width 465 height 46
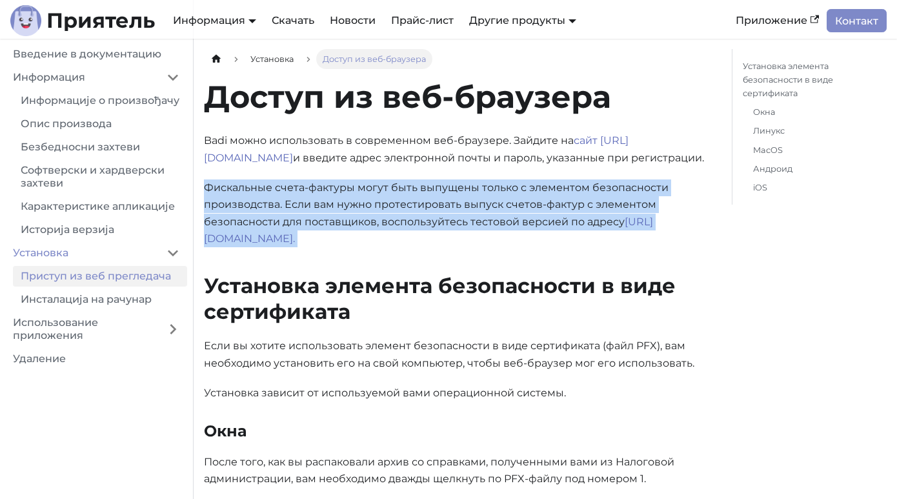
click at [387, 205] on font "Фискальные счета-фактуры могут быть выпущены только с элементом безопасности пр…" at bounding box center [436, 204] width 465 height 46
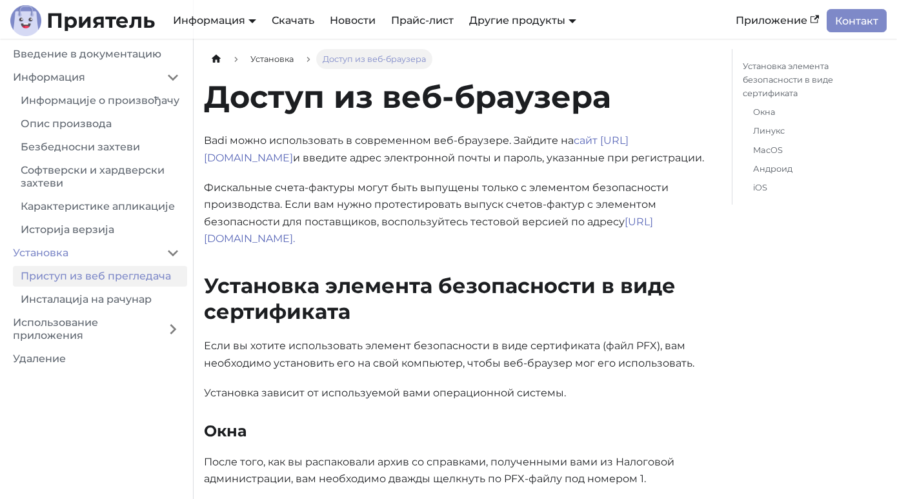
click at [415, 208] on font "Фискальные счета-фактуры могут быть выпущены только с элементом безопасности пр…" at bounding box center [436, 204] width 465 height 46
click at [341, 197] on p "Фискальные счета-фактуры могут быть выпущены только с элементом безопасности пр…" at bounding box center [457, 213] width 507 height 68
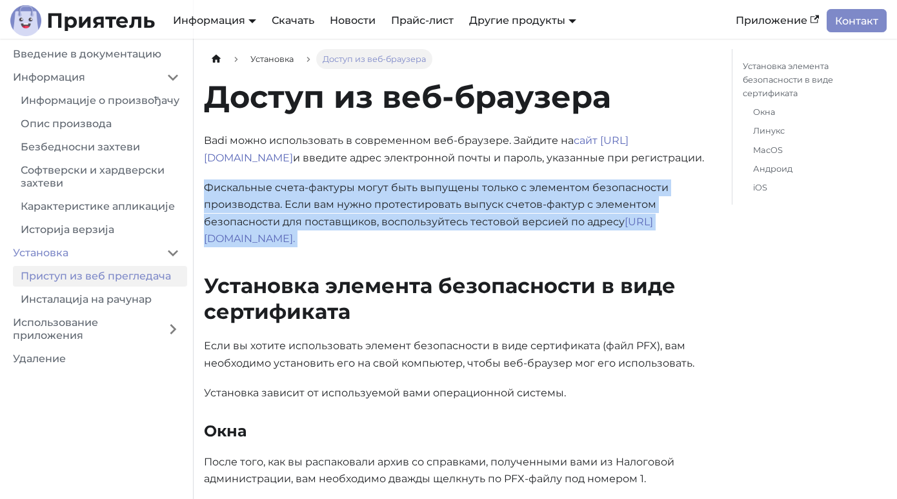
click at [341, 197] on p "Фискальные счета-фактуры могут быть выпущены только с элементом безопасности пр…" at bounding box center [457, 213] width 507 height 68
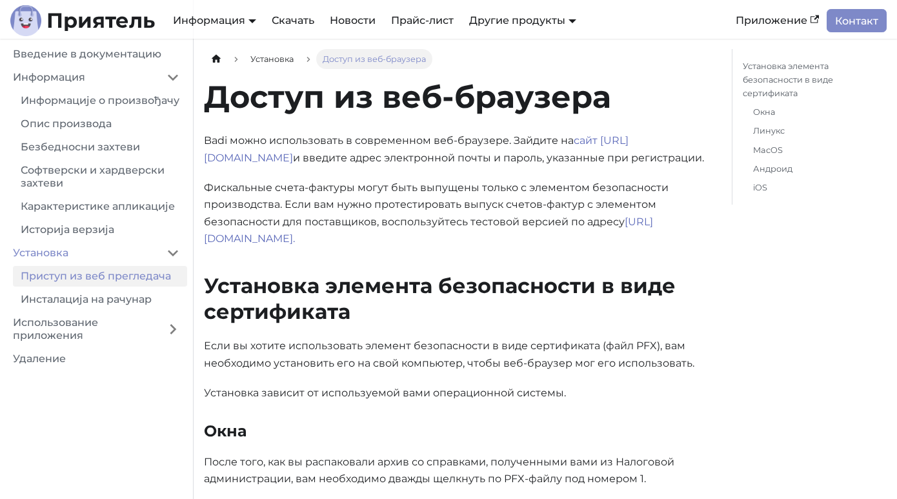
click at [310, 205] on font "Фискальные счета-фактуры могут быть выпущены только с элементом безопасности пр…" at bounding box center [436, 204] width 465 height 46
click at [368, 221] on font "Фискальные счета-фактуры могут быть выпущены только с элементом безопасности пр…" at bounding box center [436, 204] width 465 height 46
click at [271, 240] on font "https://sandbox.badi.rs." at bounding box center [428, 230] width 449 height 29
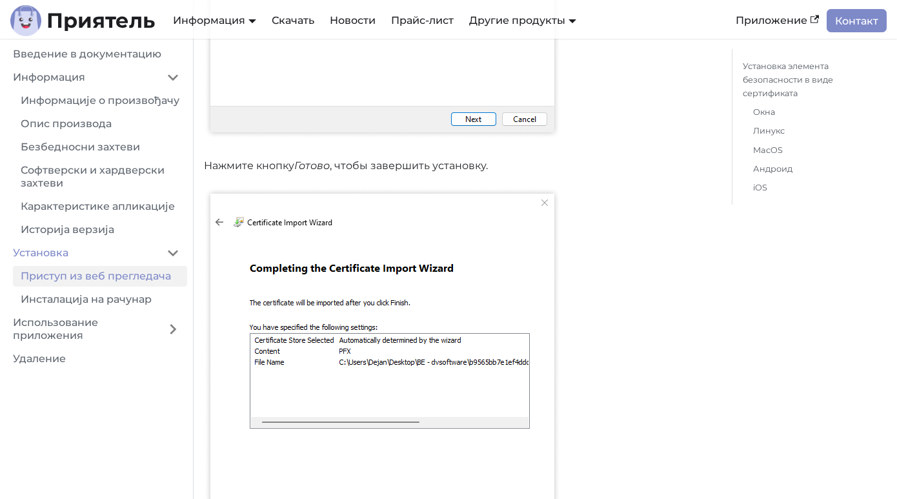
scroll to position [2723, 0]
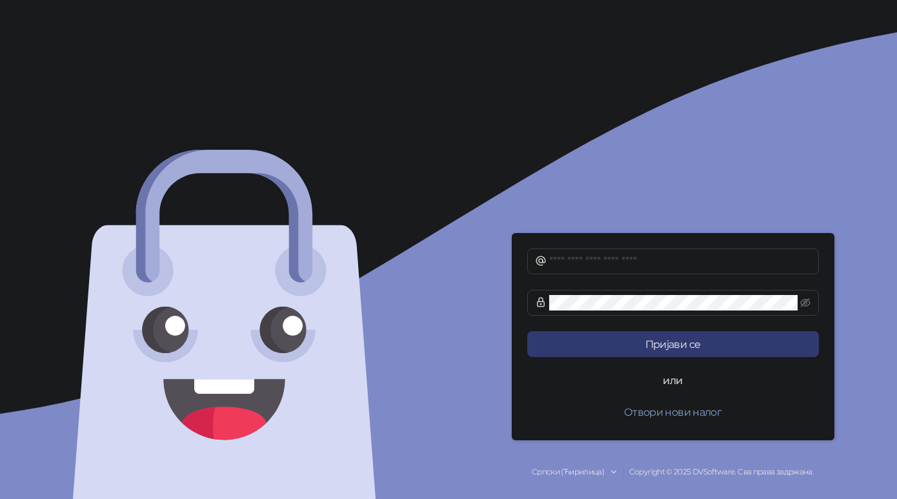
click at [546, 469] on div "Српски (Ћирилица)" at bounding box center [568, 472] width 72 height 12
click at [558, 431] on span "English" at bounding box center [587, 431] width 88 height 14
click at [598, 261] on input "text" at bounding box center [680, 261] width 262 height 15
click at [582, 264] on input "text" at bounding box center [680, 261] width 262 height 15
click at [504, 408] on div "Sign in or Open a new account English Copyright © 2025 DVSoftware. All rights r…" at bounding box center [673, 249] width 449 height 499
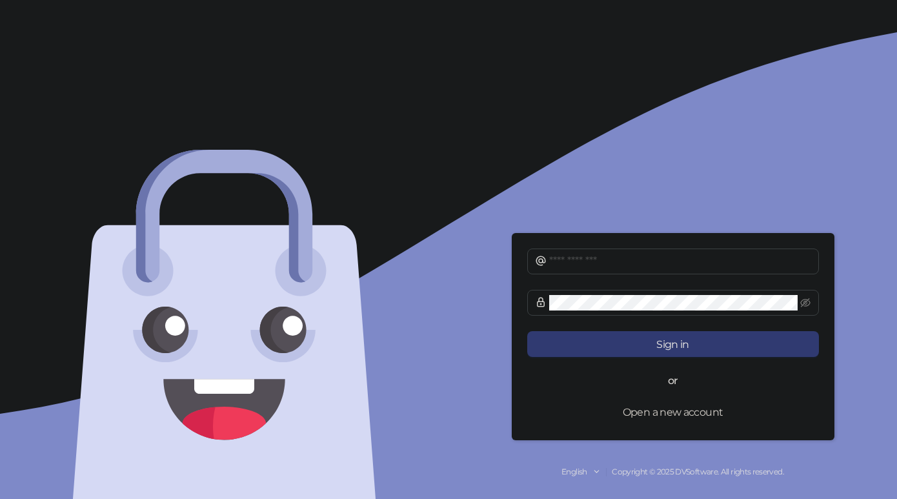
click at [645, 411] on button "Open a new account" at bounding box center [673, 412] width 292 height 26
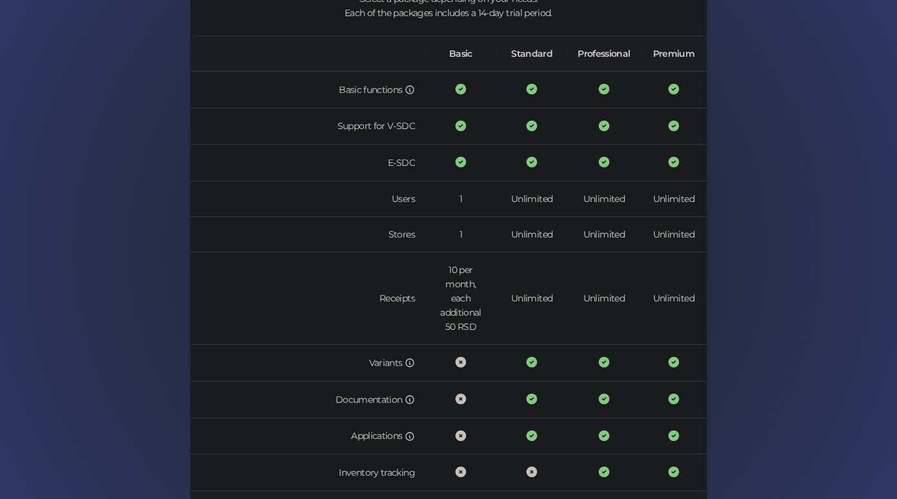
scroll to position [187, 0]
click at [407, 160] on td "E-SDC" at bounding box center [307, 162] width 235 height 37
click at [411, 163] on td "E-SDC" at bounding box center [307, 162] width 235 height 37
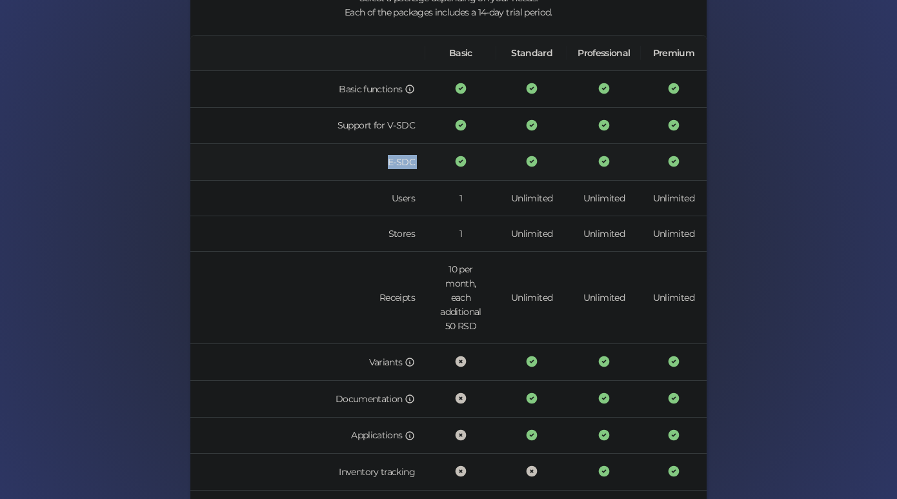
click at [411, 163] on td "E-SDC" at bounding box center [307, 162] width 235 height 37
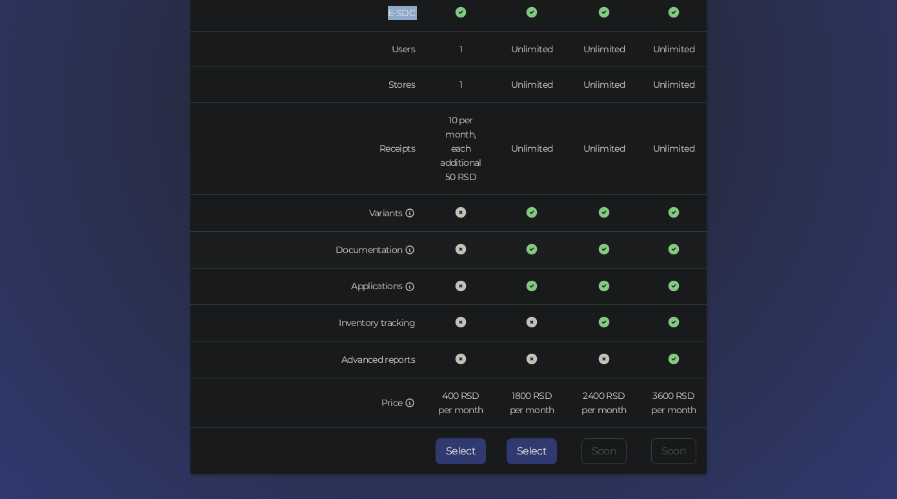
scroll to position [370, 0]
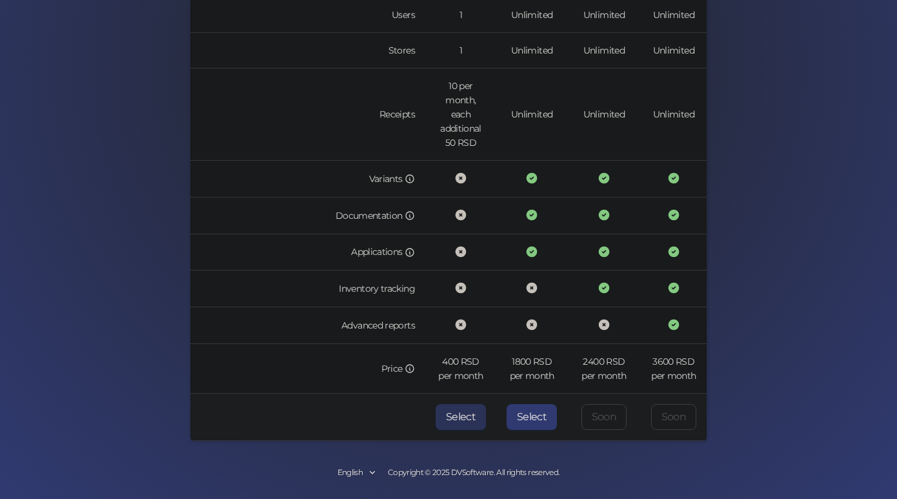
click at [469, 413] on button "Select" at bounding box center [461, 417] width 50 height 26
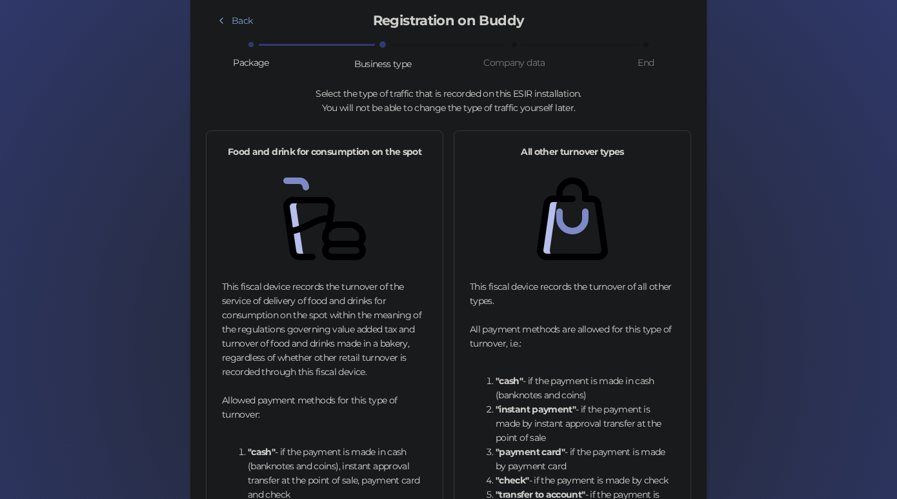
scroll to position [92, 0]
